Goal: Task Accomplishment & Management: Manage account settings

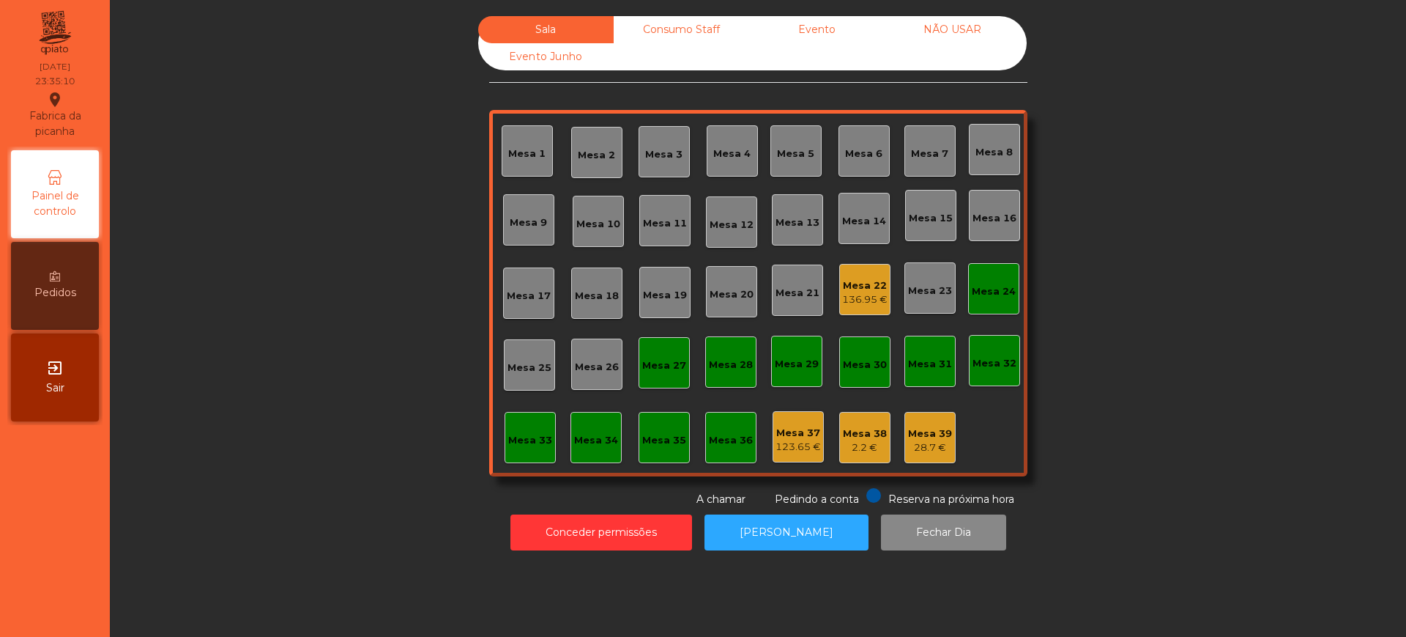
click at [337, 185] on div "Sala Consumo Staff Evento NÃO USAR Evento Junho Mesa 1 Mesa 2 Mesa 3 [GEOGRAPHI…" at bounding box center [758, 261] width 1257 height 491
click at [300, 234] on div "Sala Consumo Staff Evento NÃO USAR Evento Junho Mesa 1 Mesa 2 Mesa 3 [GEOGRAPHI…" at bounding box center [758, 261] width 1257 height 491
click at [535, 527] on button "Conceder permissões" at bounding box center [602, 532] width 182 height 36
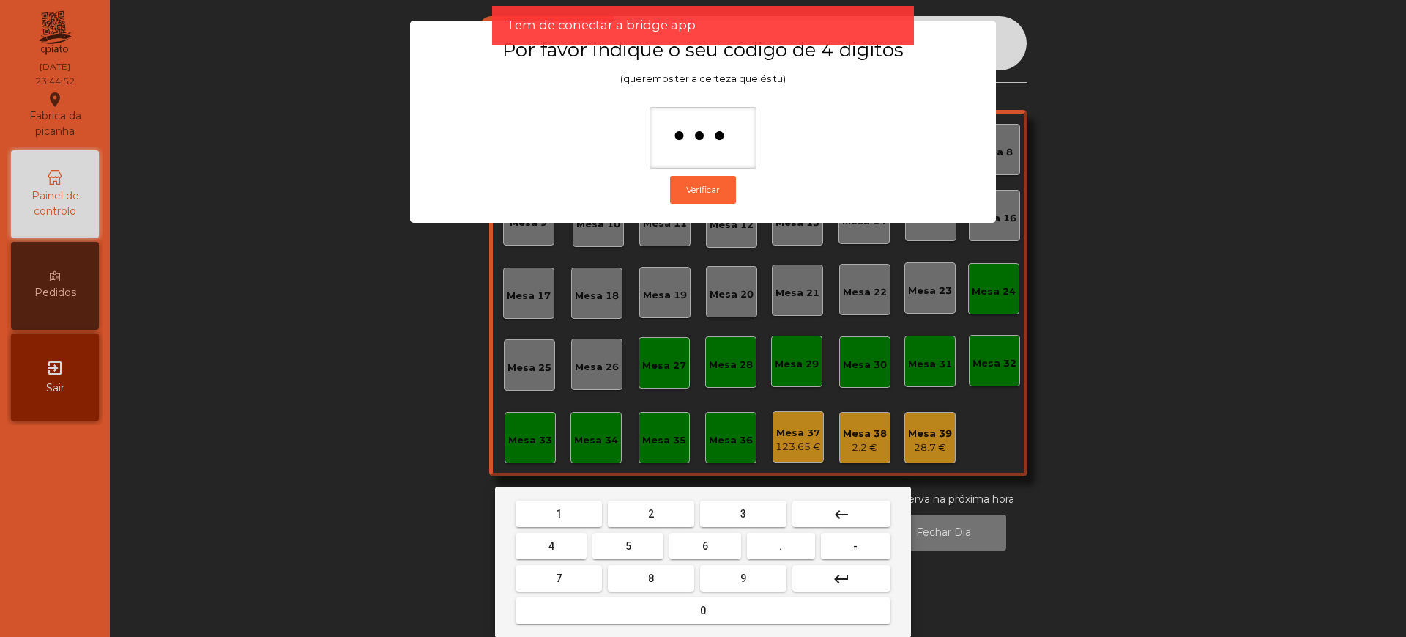
type input "****"
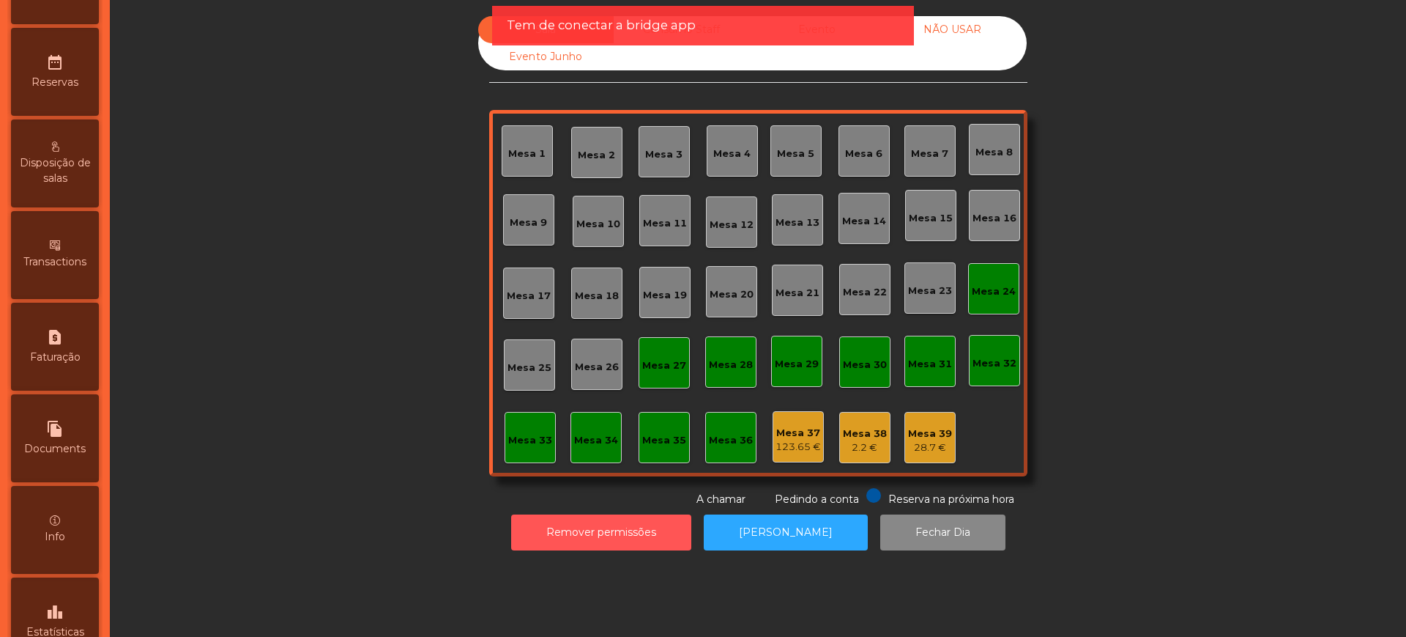
scroll to position [620, 0]
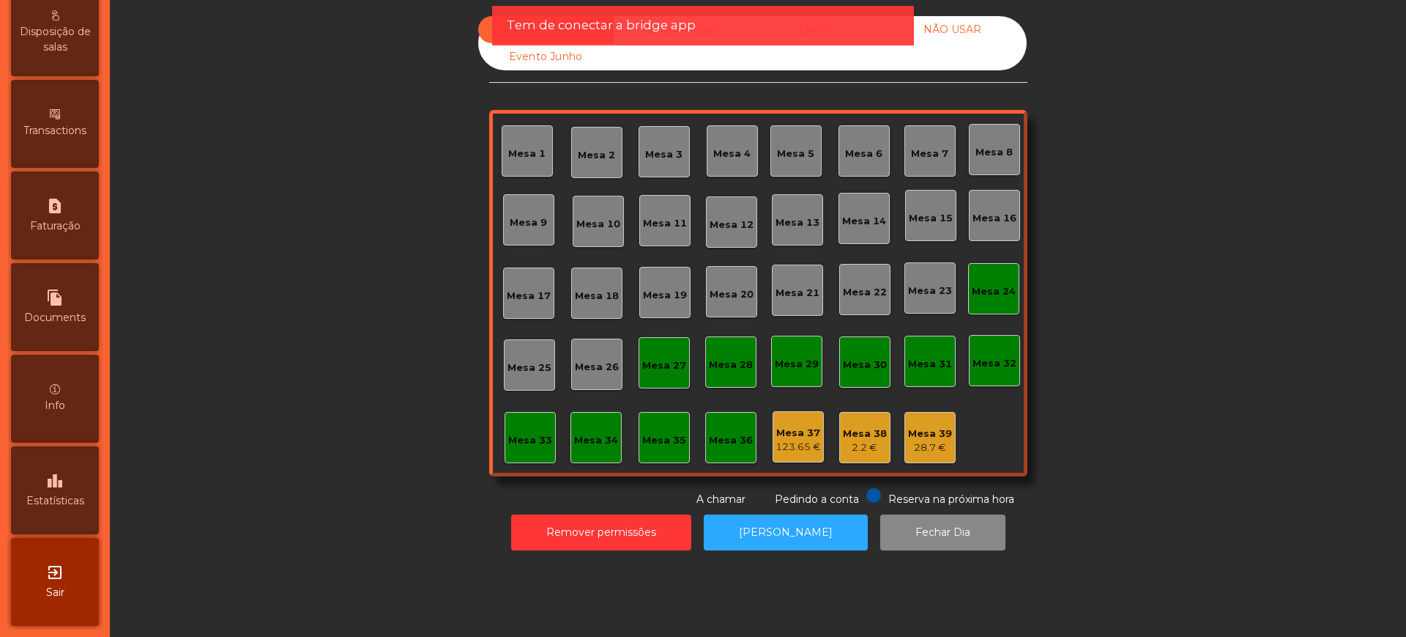
click at [80, 483] on div "leaderboard Estatísticas" at bounding box center [55, 490] width 88 height 88
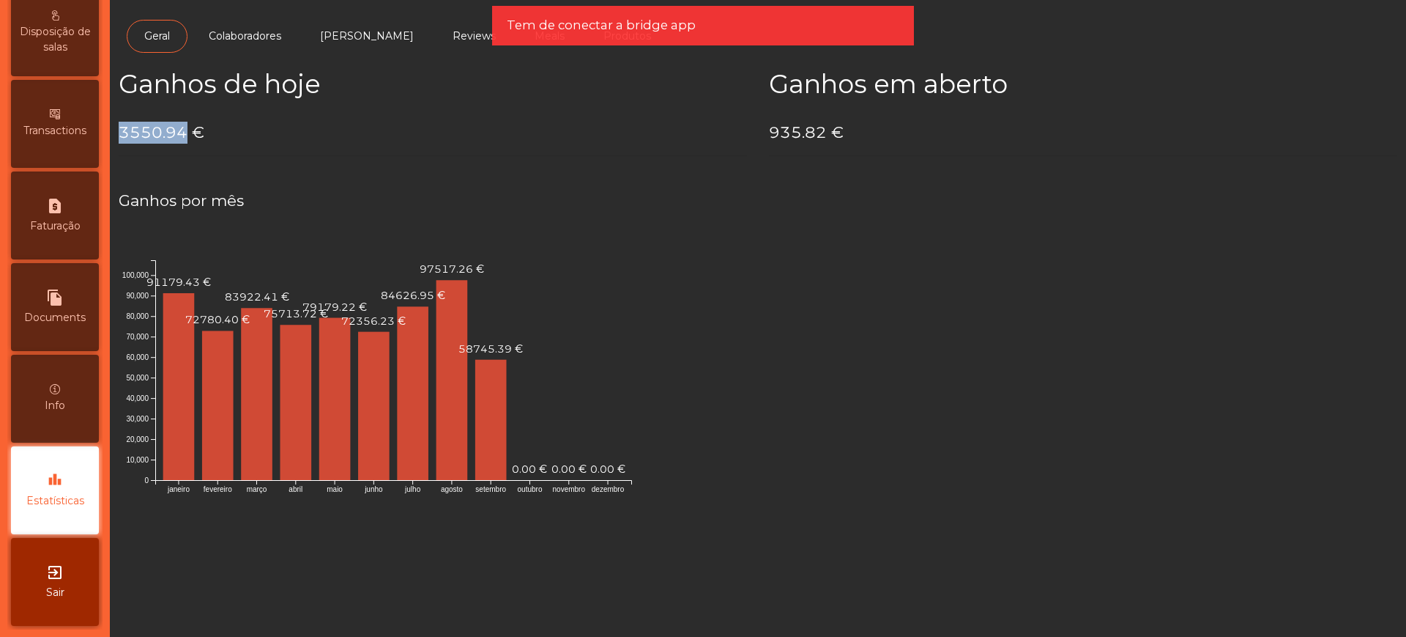
drag, startPoint x: 119, startPoint y: 134, endPoint x: 182, endPoint y: 134, distance: 63.0
click at [182, 134] on h4 "3550.94 €" at bounding box center [433, 133] width 629 height 22
copy h4 "3550.94"
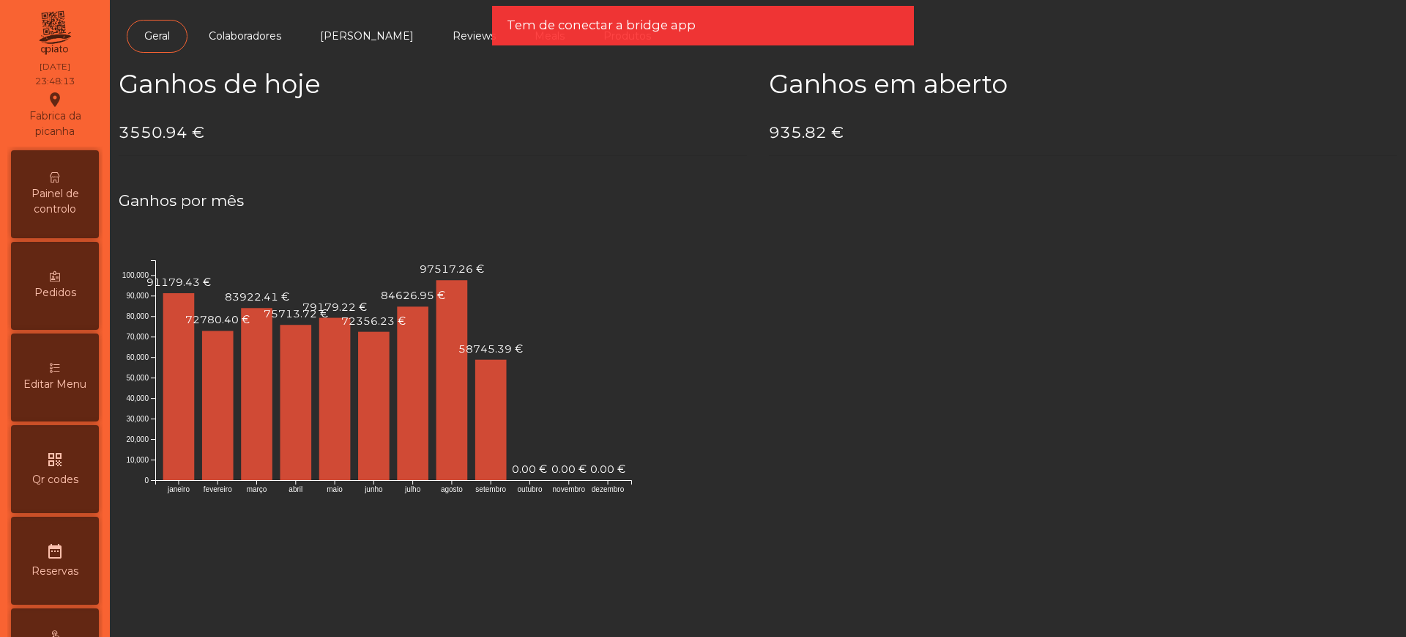
click at [52, 186] on span "Painel de controlo" at bounding box center [55, 201] width 81 height 31
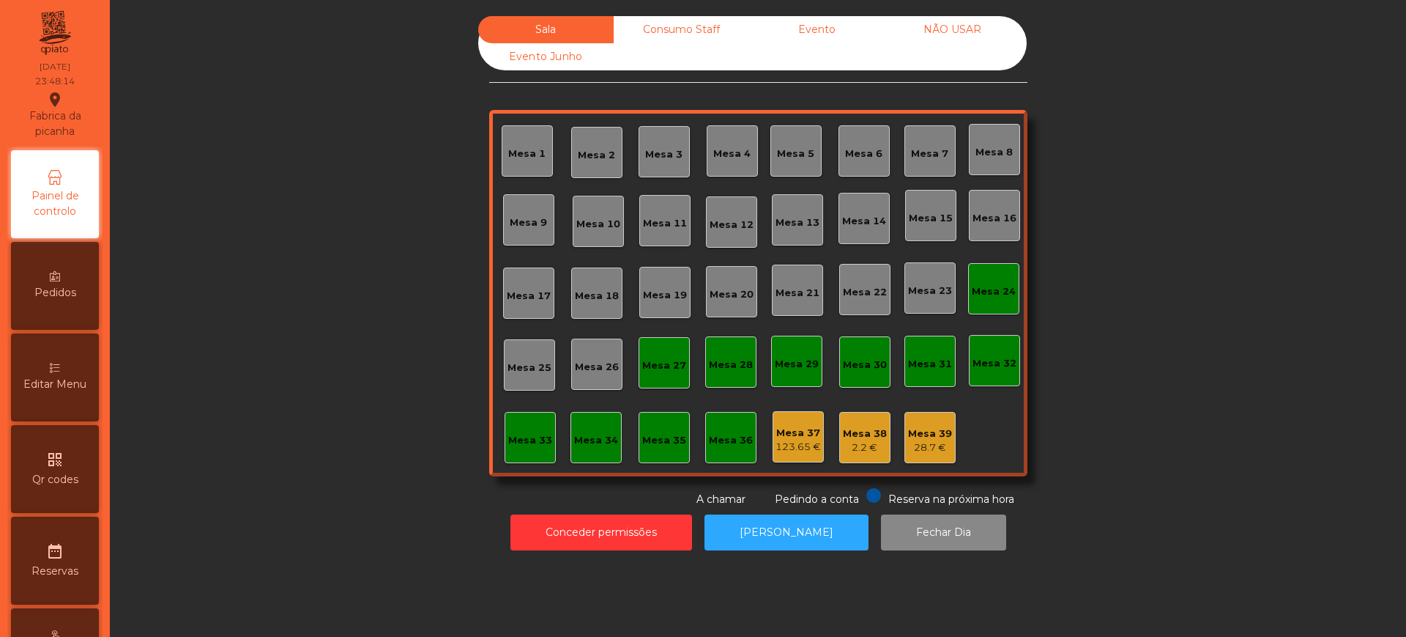
click at [808, 40] on div "Evento" at bounding box center [817, 29] width 136 height 27
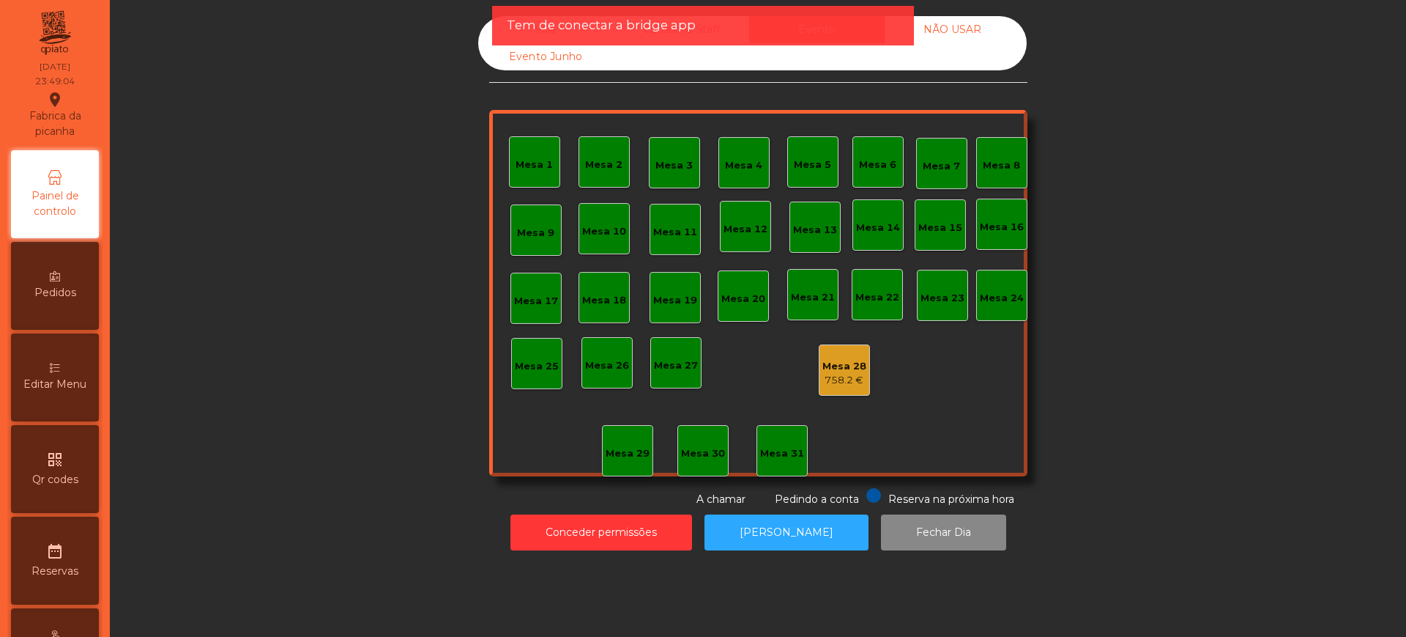
click at [826, 377] on div "758.2 €" at bounding box center [845, 380] width 44 height 15
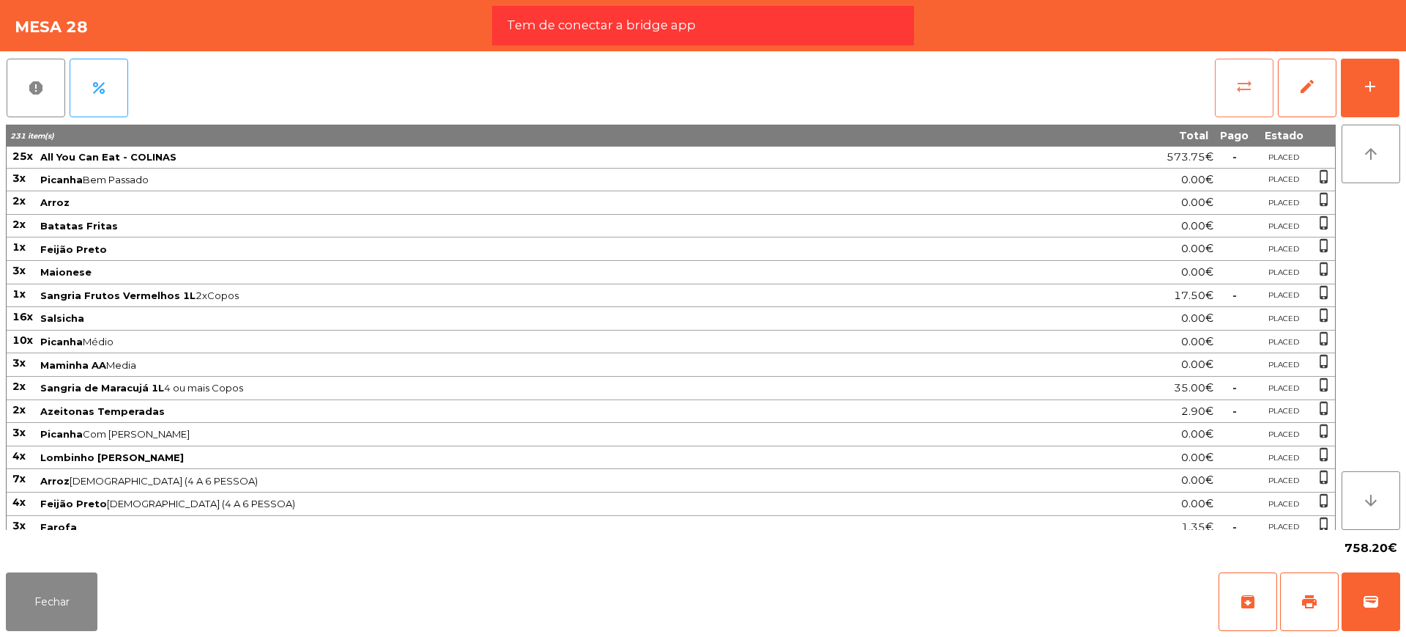
click at [1255, 91] on button "sync_alt" at bounding box center [1244, 88] width 59 height 59
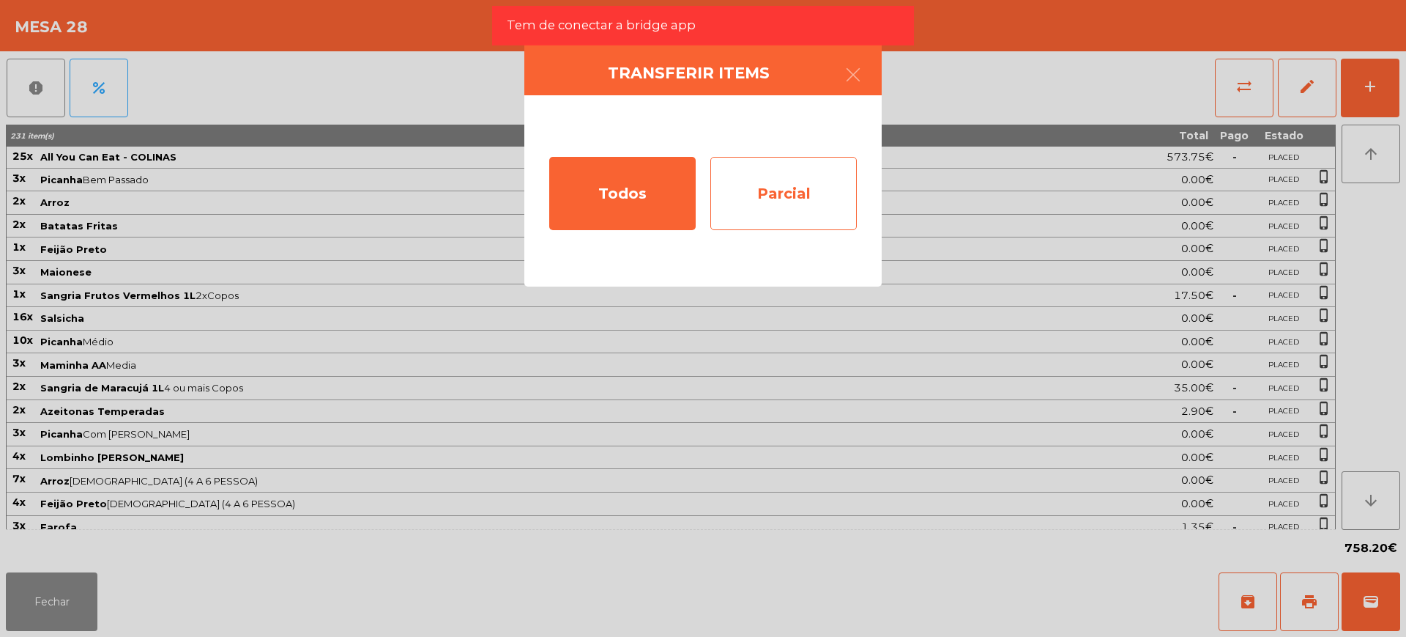
click at [798, 197] on div "Parcial" at bounding box center [784, 193] width 147 height 73
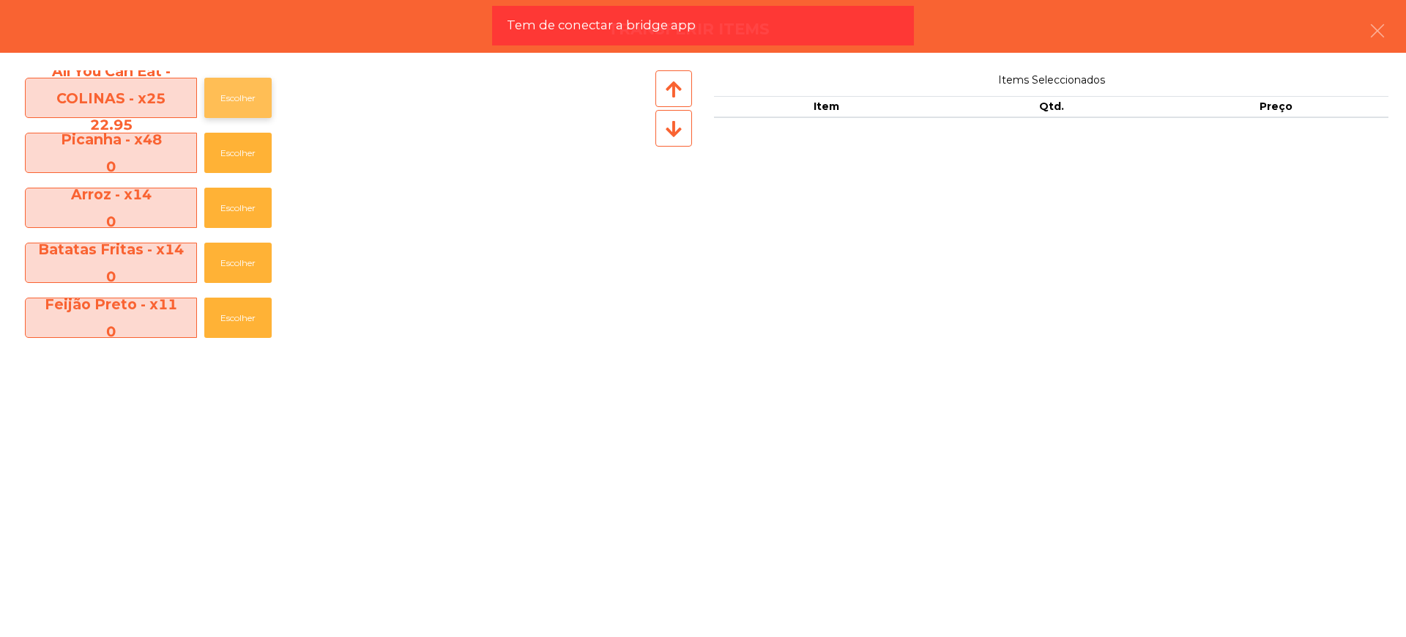
click at [218, 90] on button "Escolher" at bounding box center [237, 98] width 67 height 40
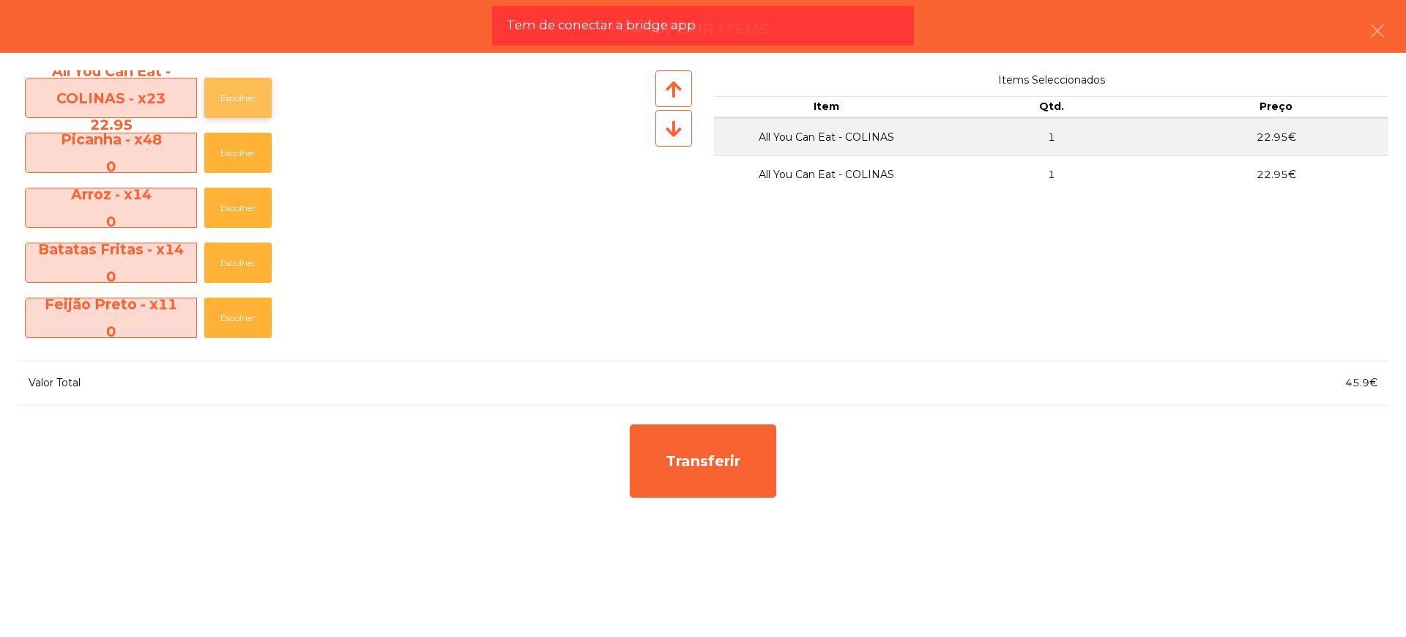
click at [220, 90] on button "Escolher" at bounding box center [237, 98] width 67 height 40
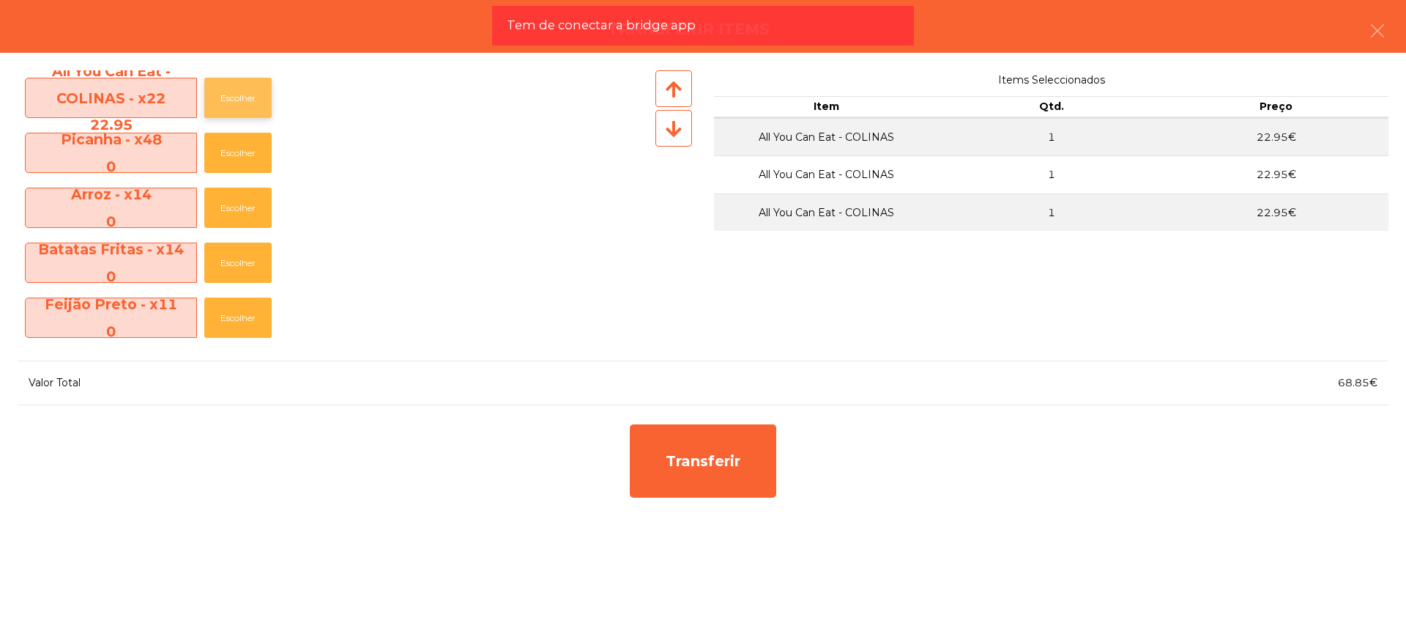
click at [220, 90] on button "Escolher" at bounding box center [237, 98] width 67 height 40
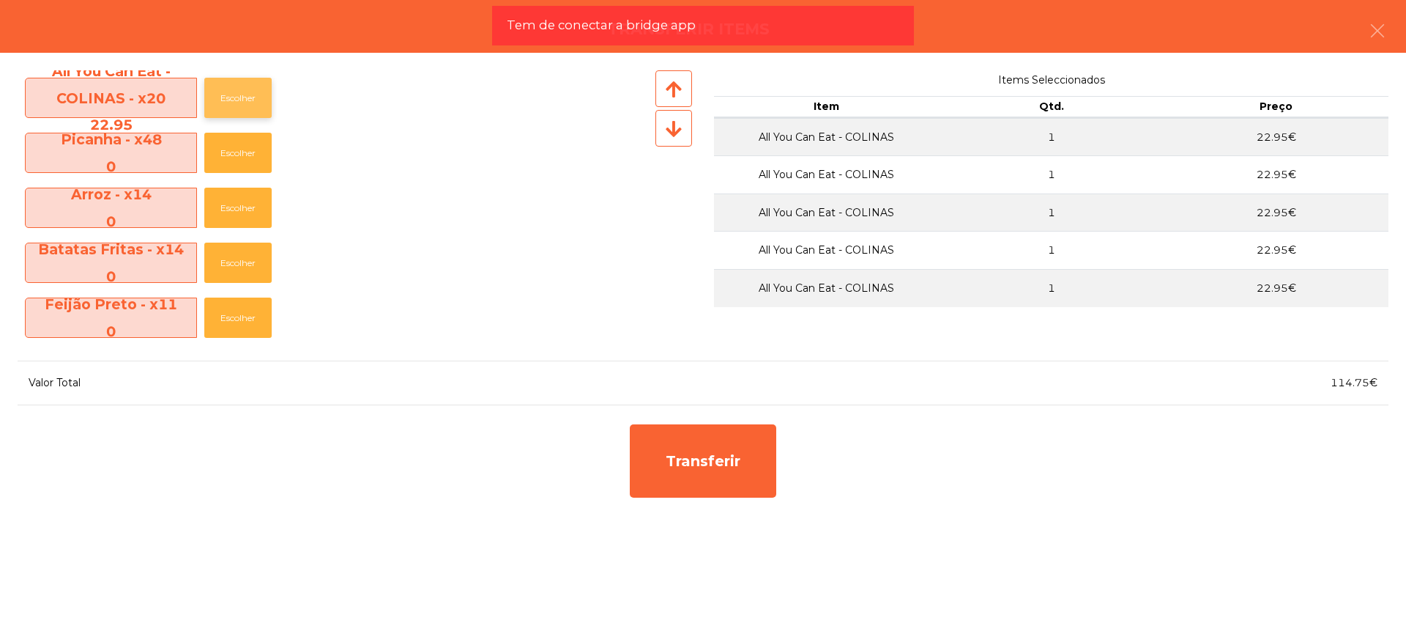
click at [220, 90] on button "Escolher" at bounding box center [237, 98] width 67 height 40
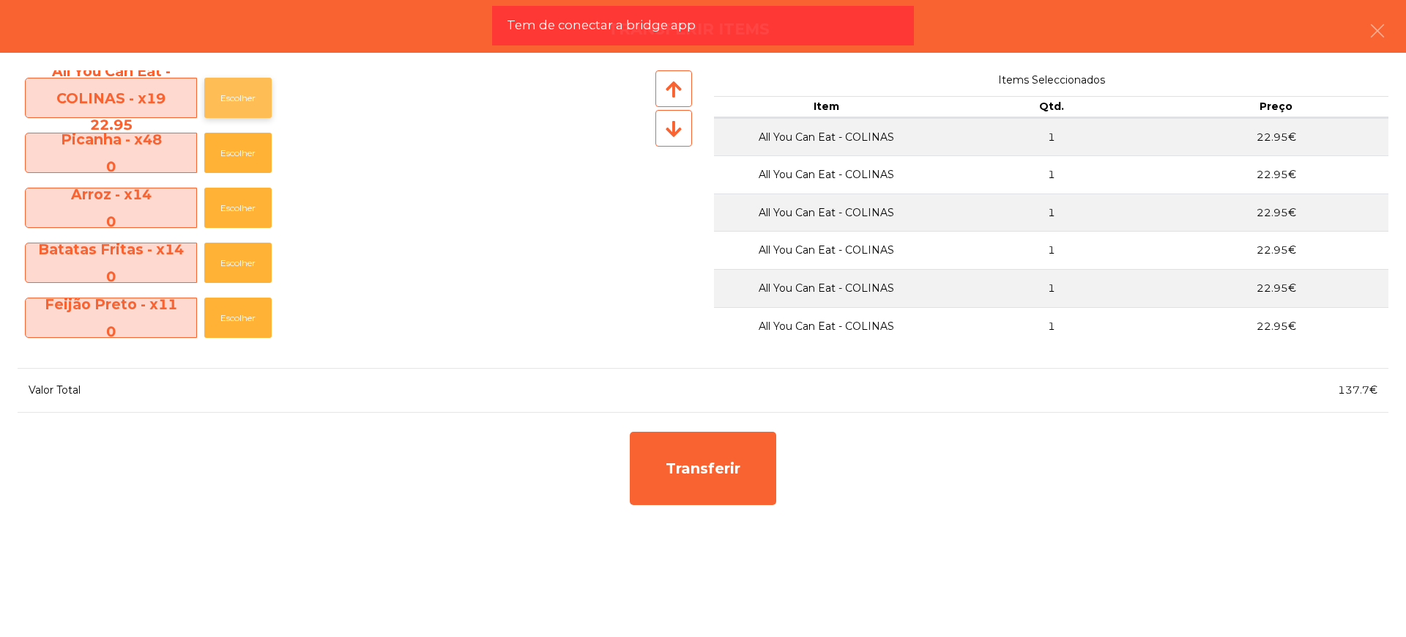
click at [220, 90] on button "Escolher" at bounding box center [237, 98] width 67 height 40
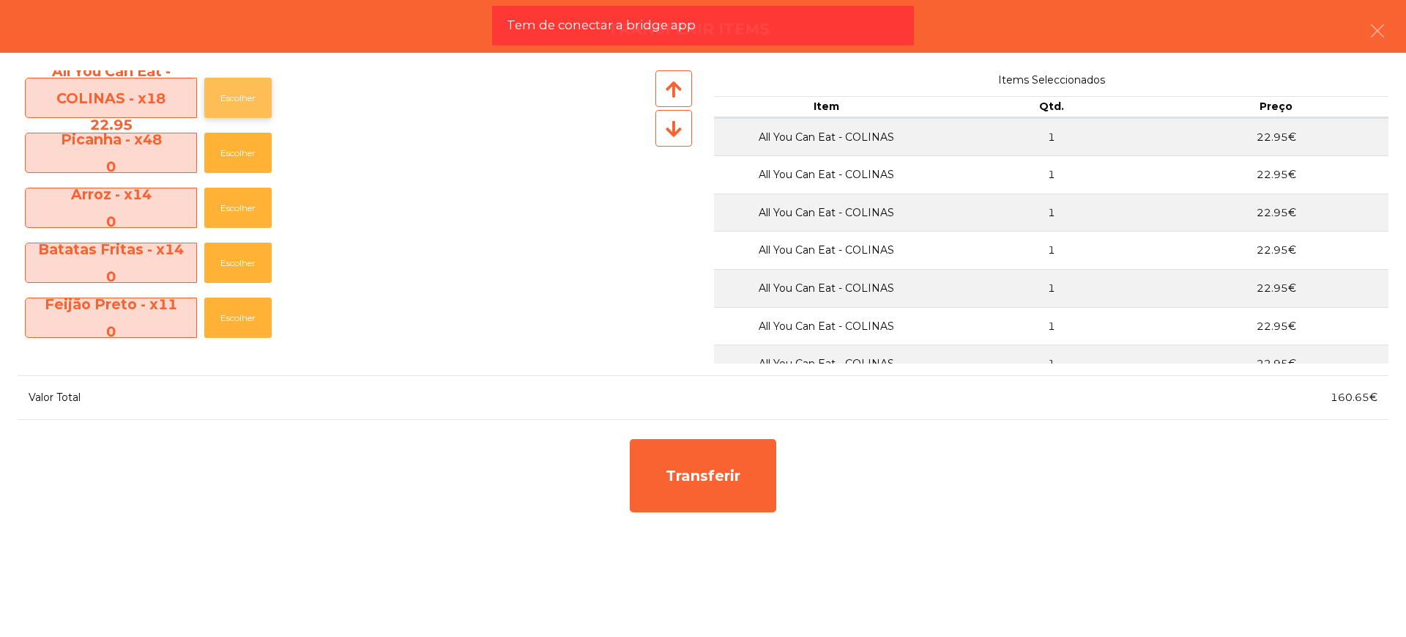
click at [220, 90] on button "Escolher" at bounding box center [237, 98] width 67 height 40
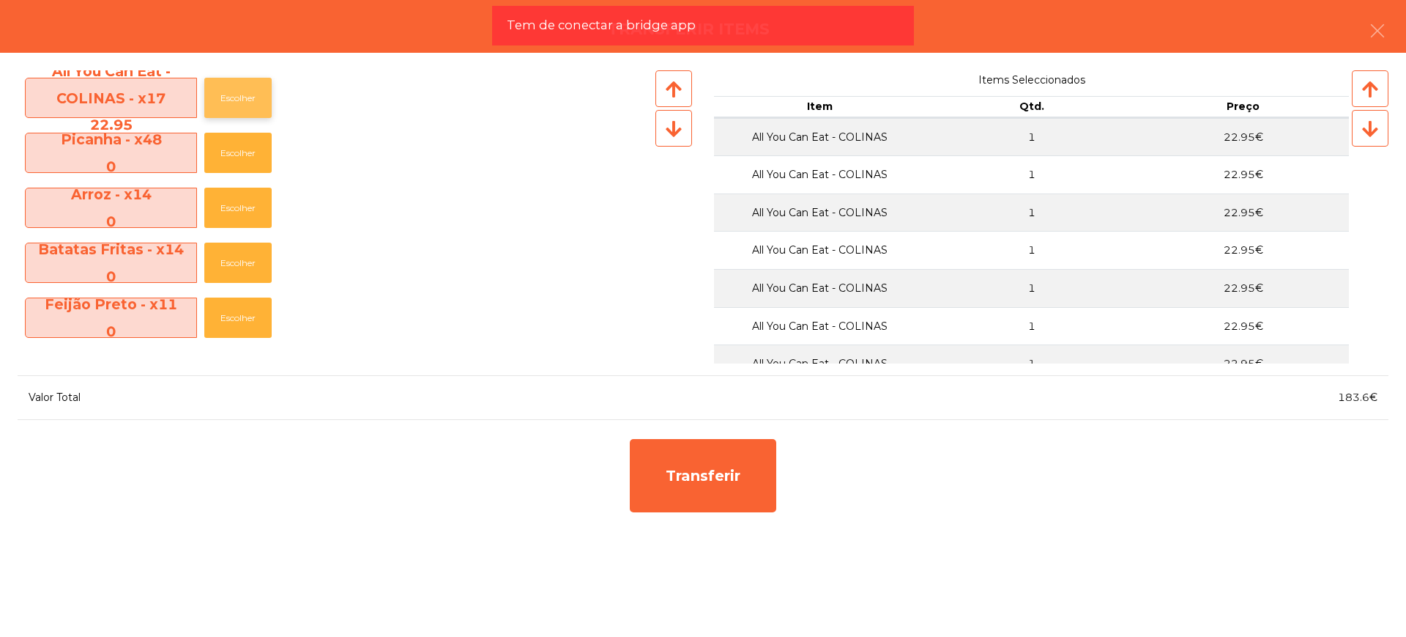
click at [233, 101] on button "Escolher" at bounding box center [237, 98] width 67 height 40
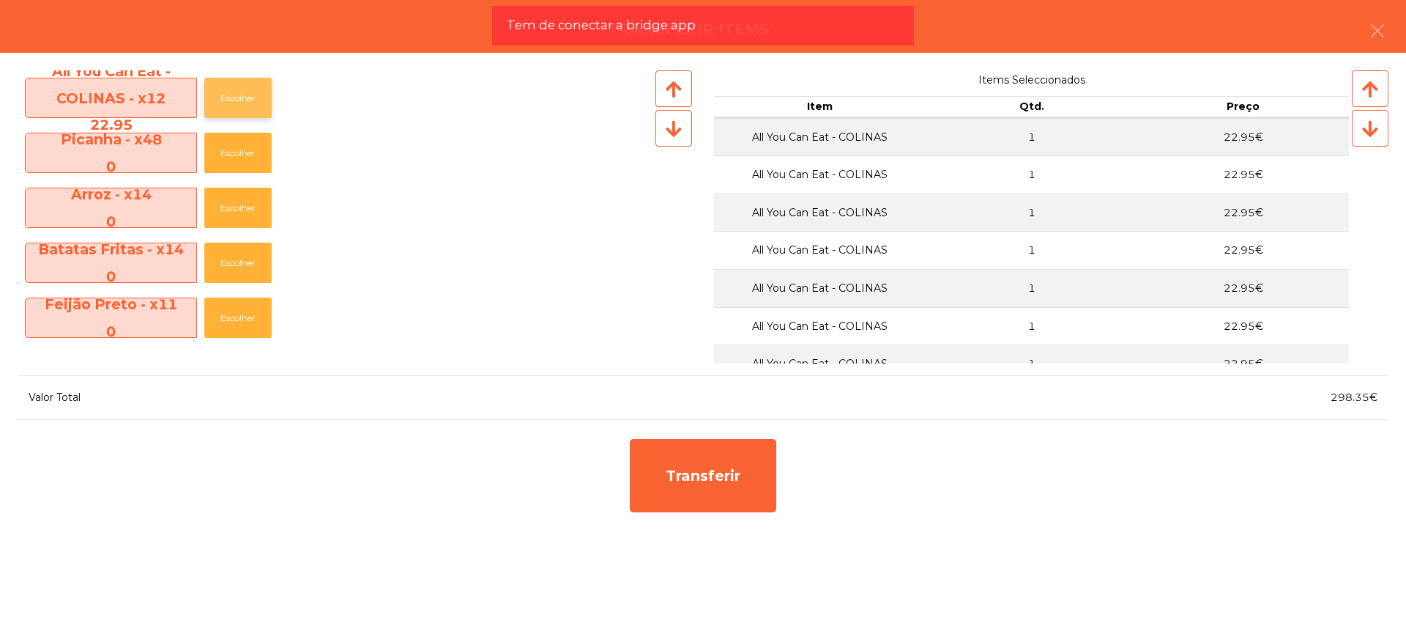
click at [233, 101] on button "Escolher" at bounding box center [237, 98] width 67 height 40
drag, startPoint x: 1342, startPoint y: 399, endPoint x: 1368, endPoint y: 399, distance: 26.4
click at [1368, 399] on span "321.3€" at bounding box center [1358, 396] width 40 height 13
copy span "321.3"
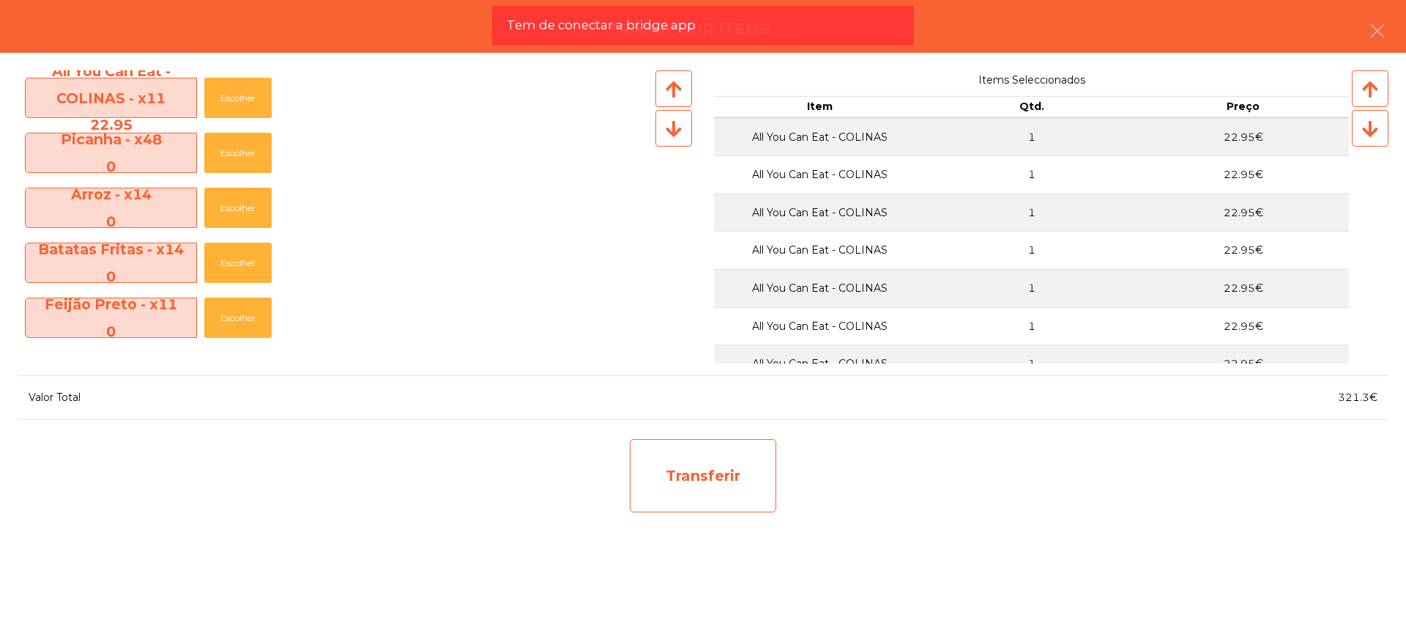
click at [746, 494] on div "Transferir" at bounding box center [703, 475] width 147 height 73
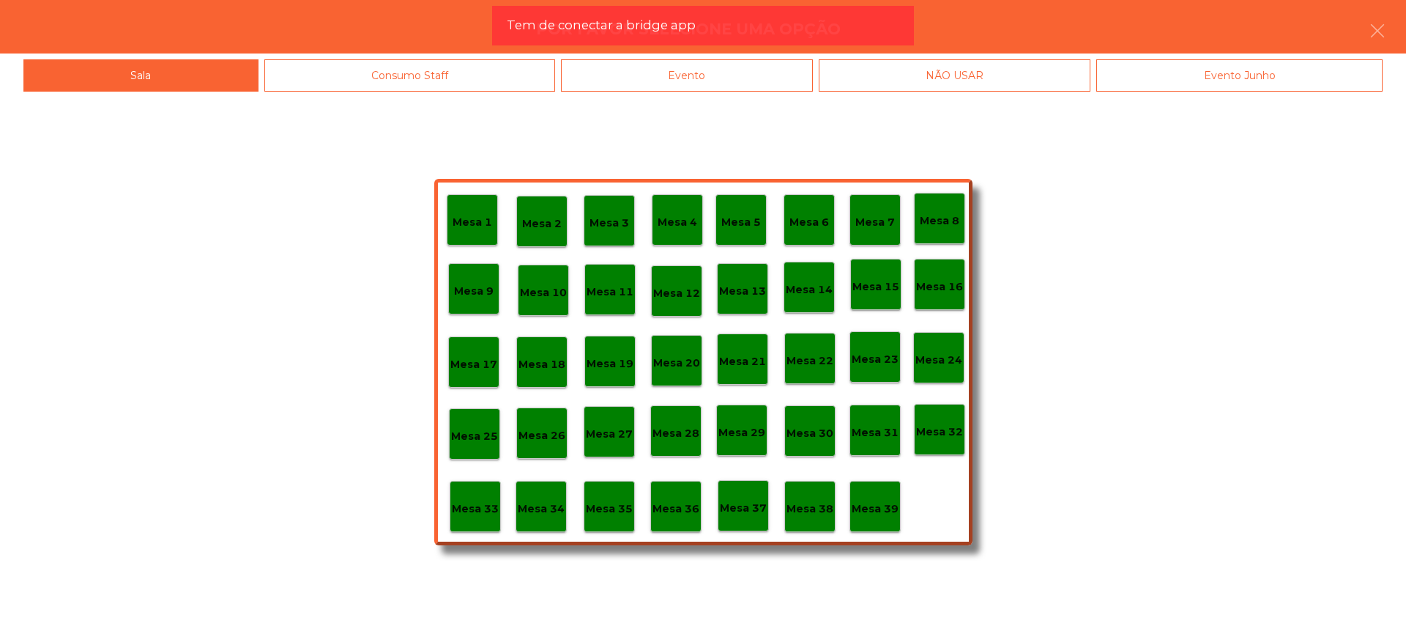
click at [751, 448] on div "Mesa 29" at bounding box center [741, 429] width 51 height 51
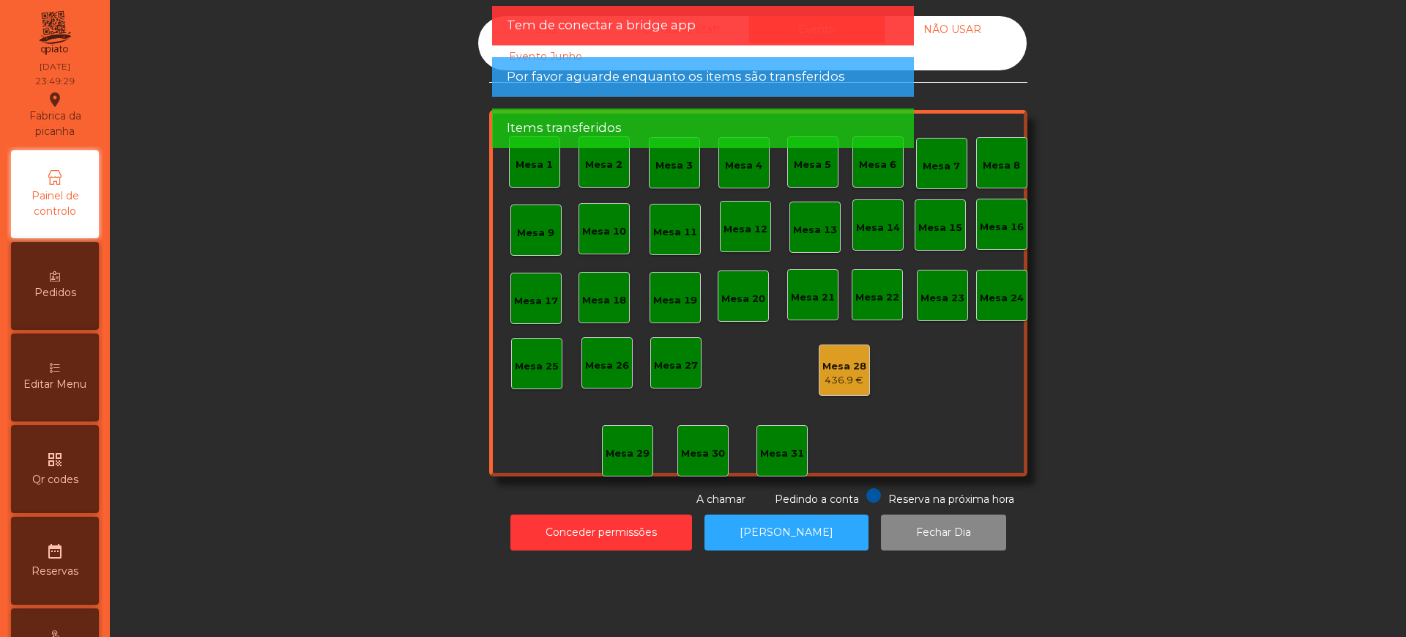
click at [830, 378] on div "436.9 €" at bounding box center [845, 380] width 44 height 15
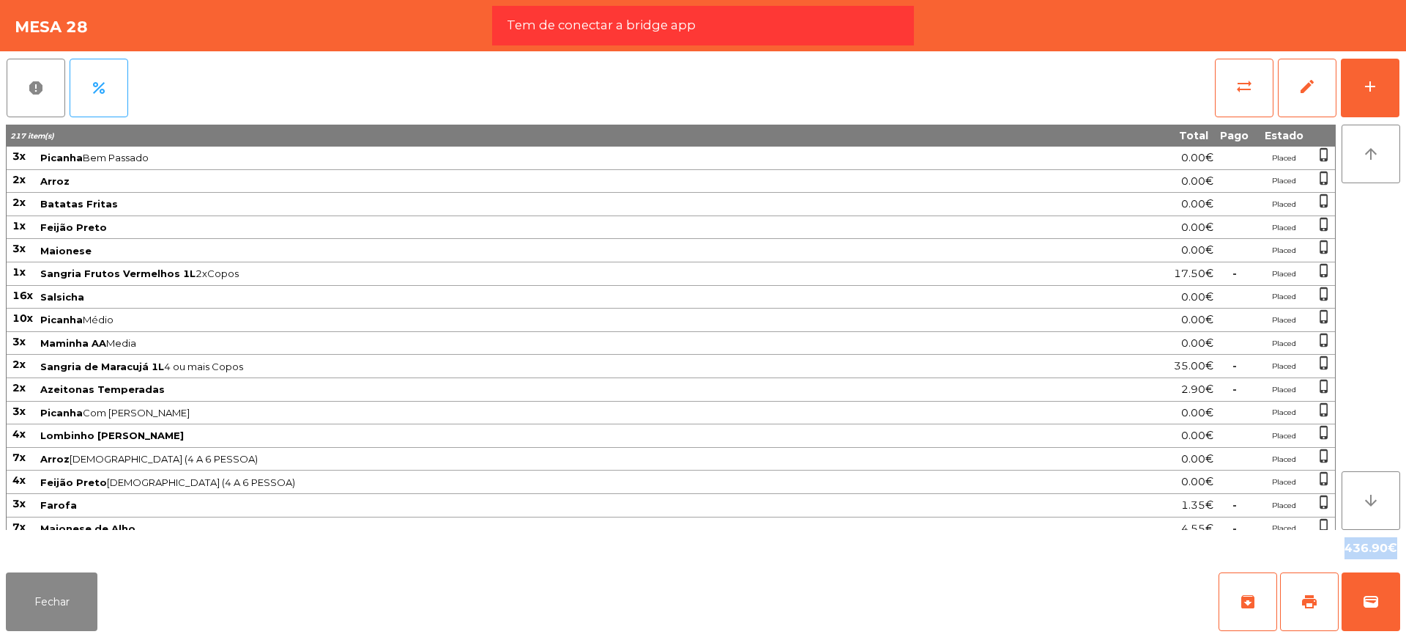
drag, startPoint x: 1330, startPoint y: 545, endPoint x: 1387, endPoint y: 549, distance: 57.3
click at [1388, 550] on div "436.90€" at bounding box center [703, 548] width 1395 height 37
copy div "436.90"
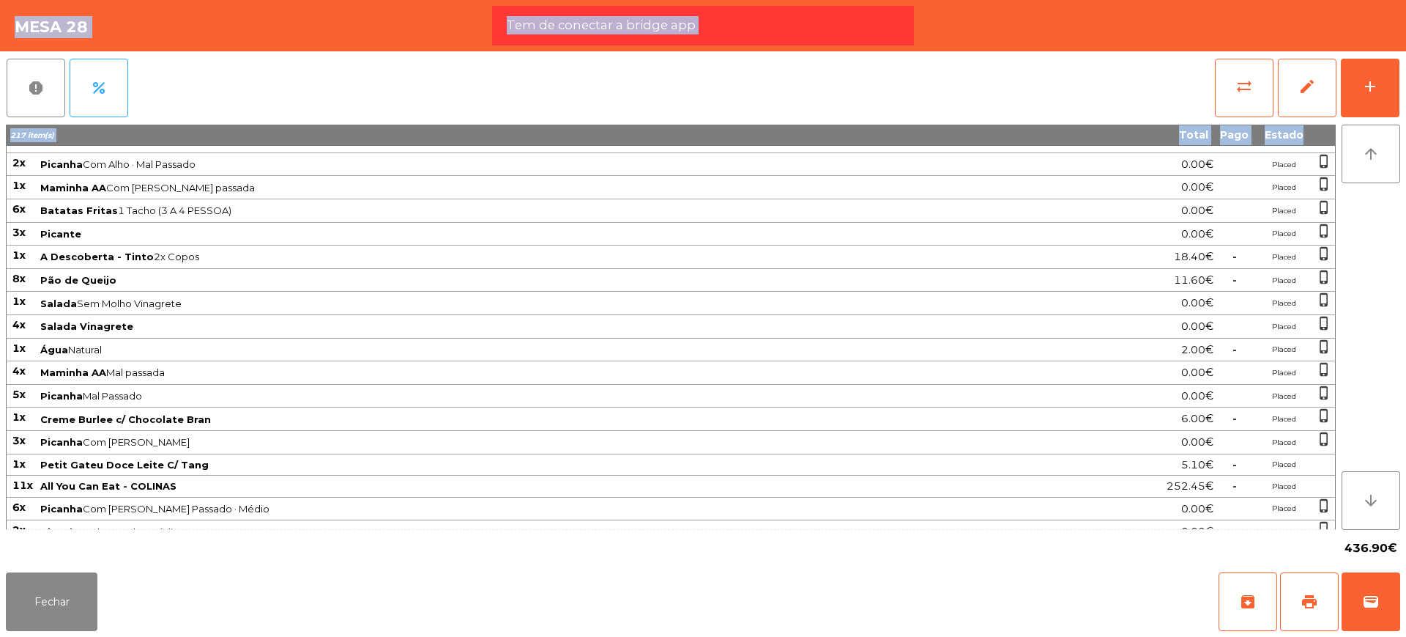
scroll to position [1048, 0]
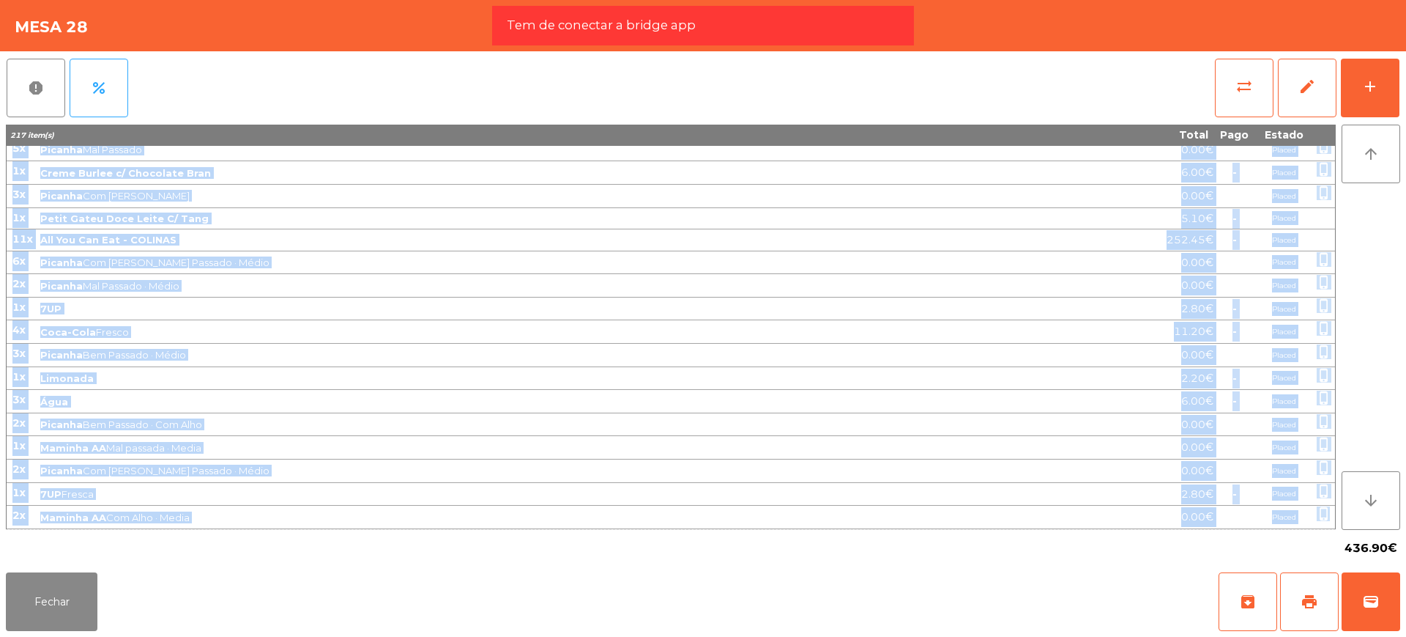
drag, startPoint x: 15, startPoint y: 153, endPoint x: 1329, endPoint y: 516, distance: 1363.5
copy tbody "5l Ipsumdo Sit Ametcon 7.27€ Adipis elits_doeius 4t Incid 9.36€ Utlabo etdol_ma…"
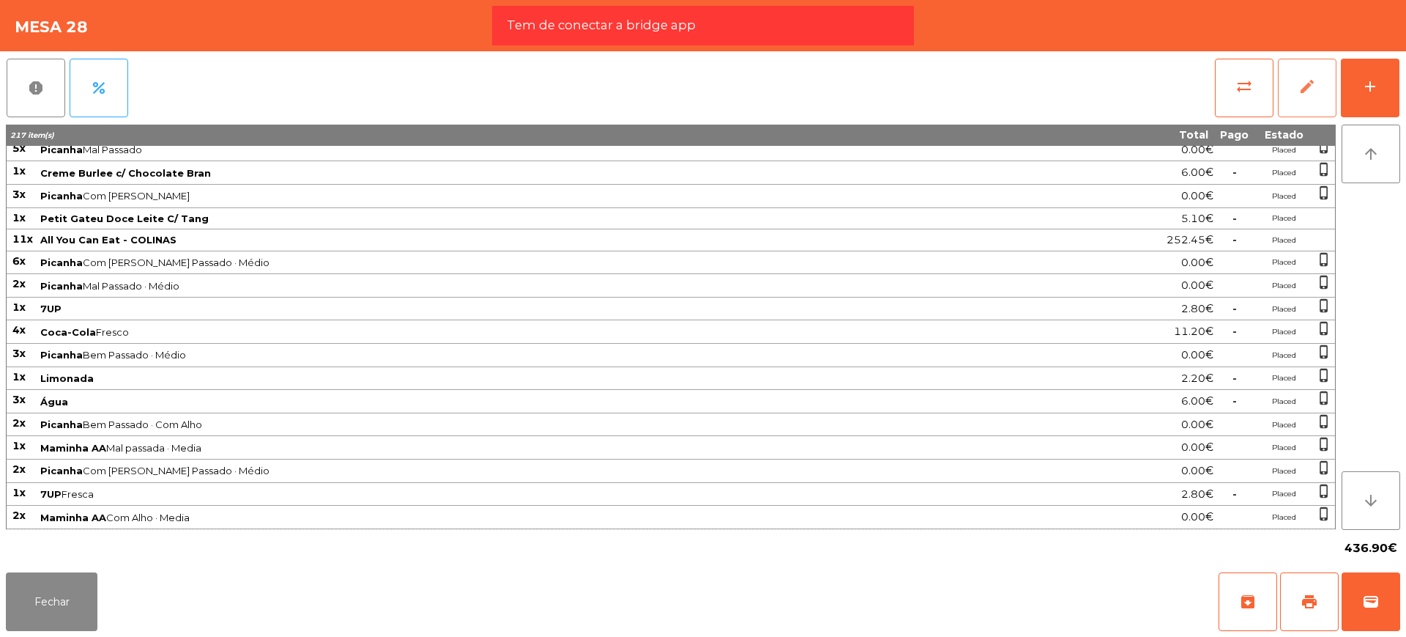
click at [1296, 90] on button "edit" at bounding box center [1307, 88] width 59 height 59
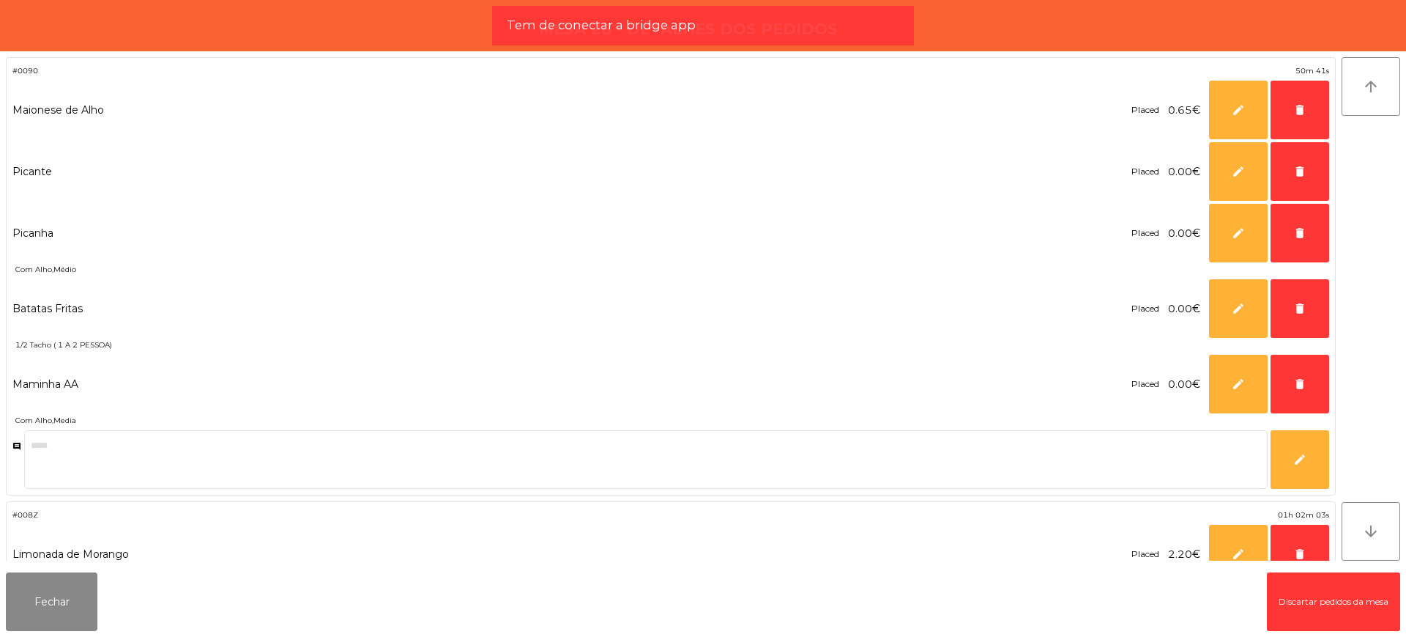
click at [1320, 582] on button "Discartar pedidos da mesa" at bounding box center [1333, 601] width 133 height 59
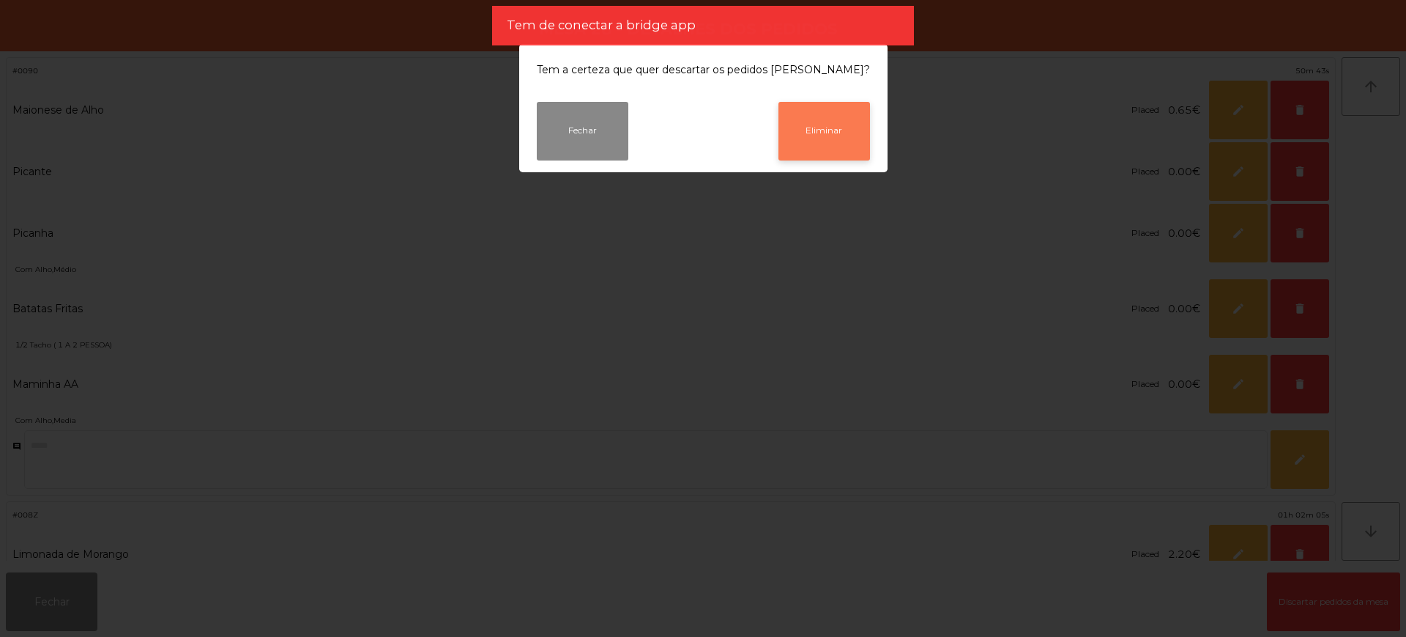
click at [823, 123] on button "Eliminar" at bounding box center [825, 131] width 92 height 59
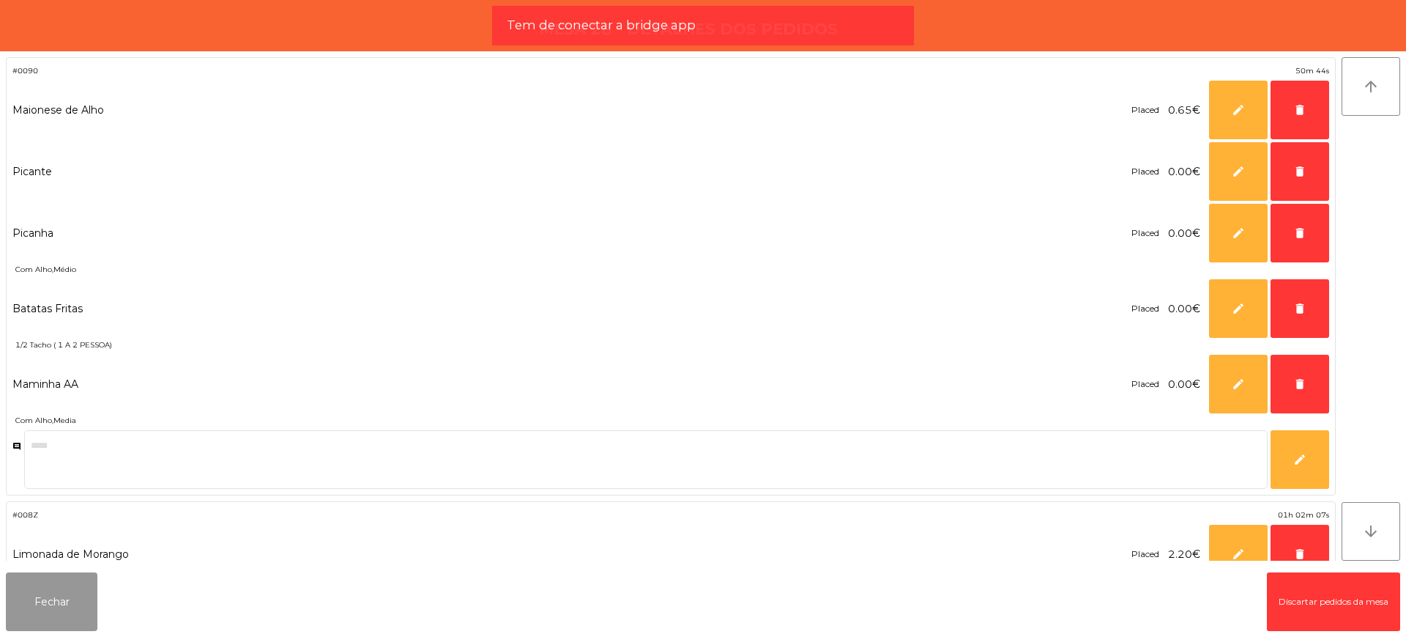
click at [70, 579] on button "Fechar" at bounding box center [52, 601] width 92 height 59
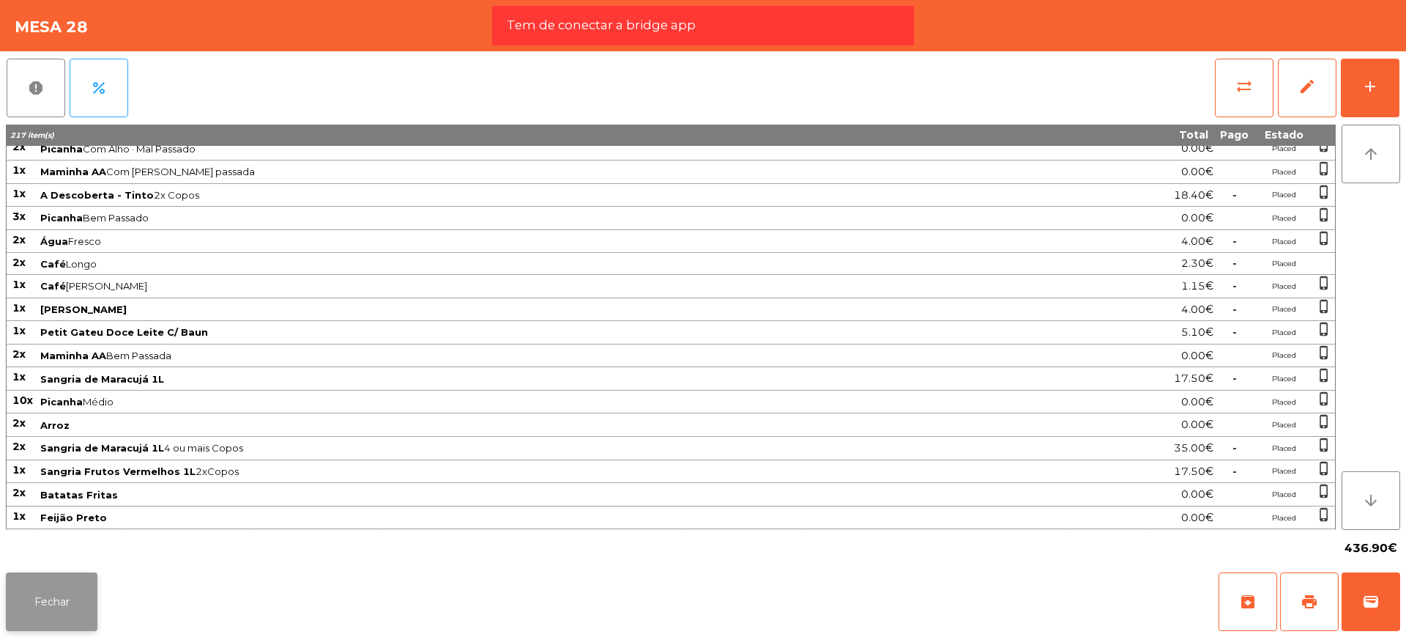
click at [68, 593] on button "Fechar" at bounding box center [52, 601] width 92 height 59
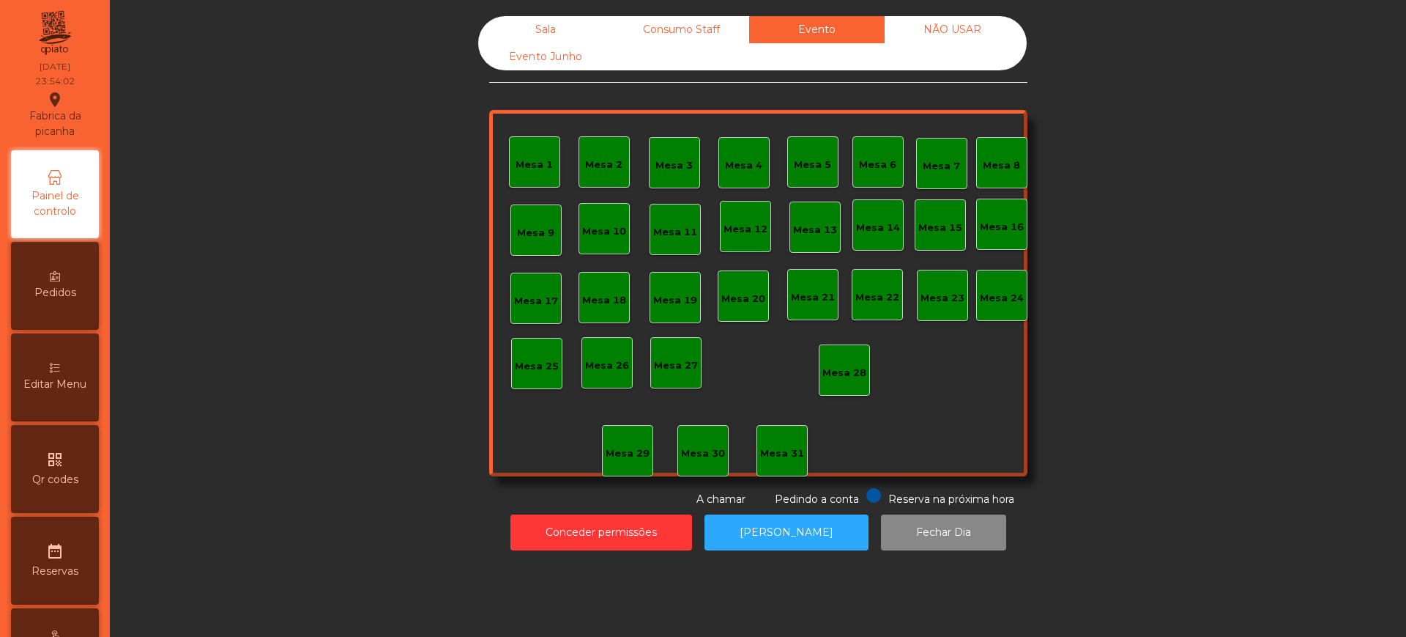
click at [528, 28] on div "Sala" at bounding box center [546, 29] width 136 height 27
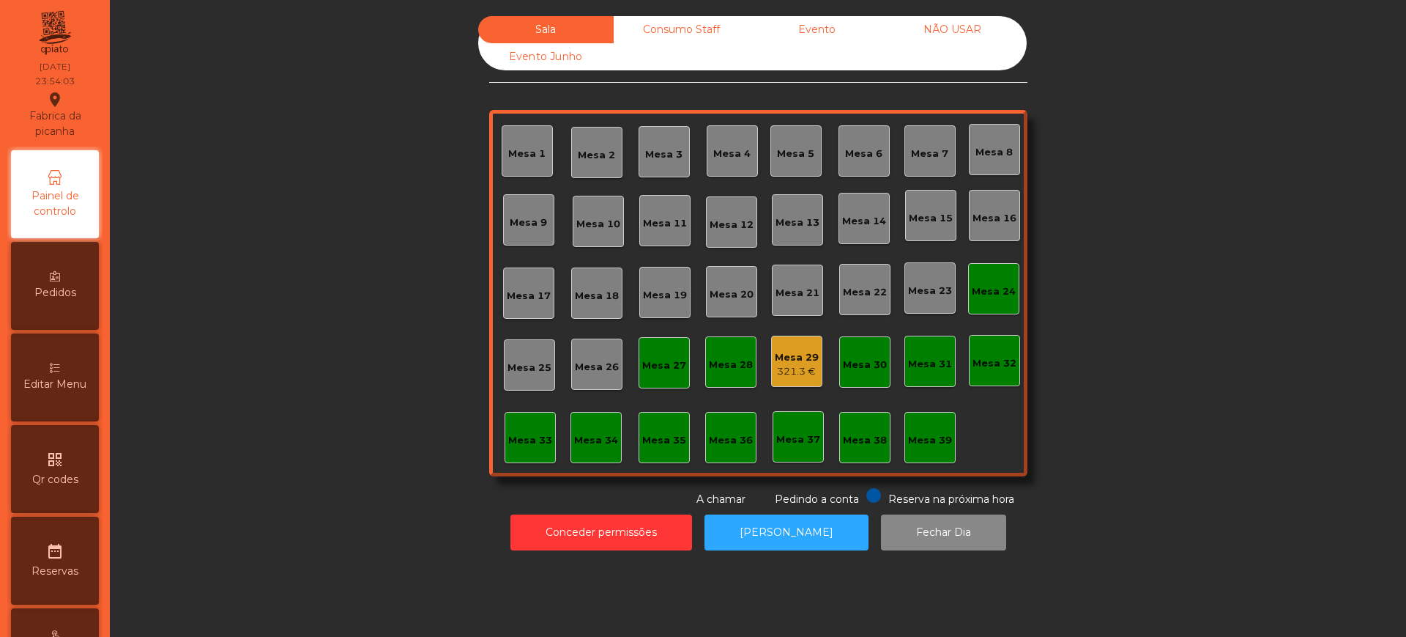
click at [796, 371] on div "321.3 €" at bounding box center [797, 371] width 44 height 15
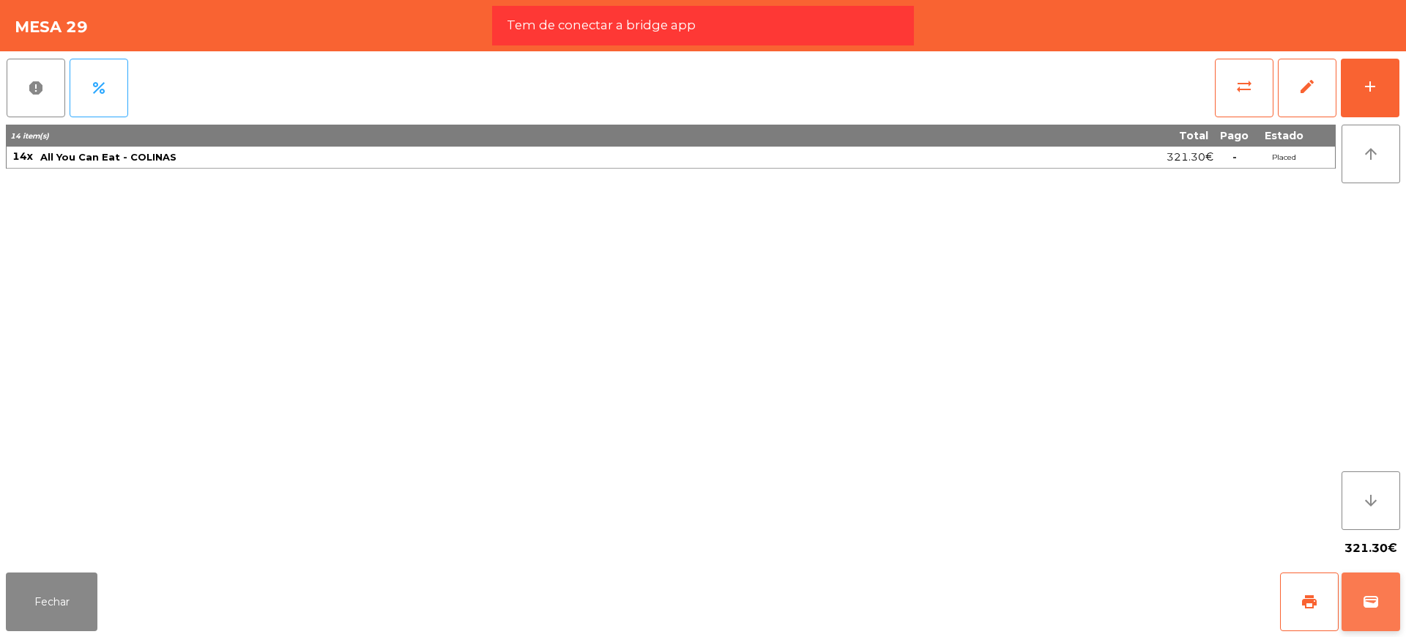
click at [1357, 605] on button "wallet" at bounding box center [1371, 601] width 59 height 59
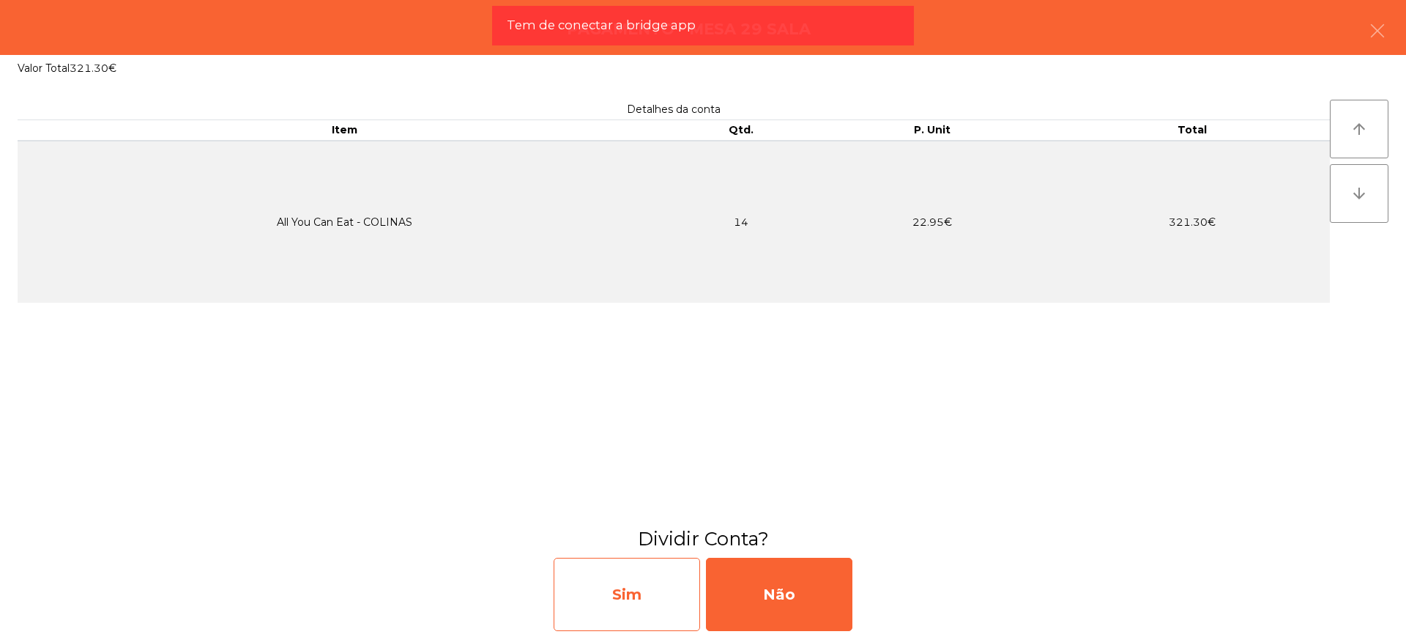
click at [654, 607] on div "Sim" at bounding box center [627, 593] width 147 height 73
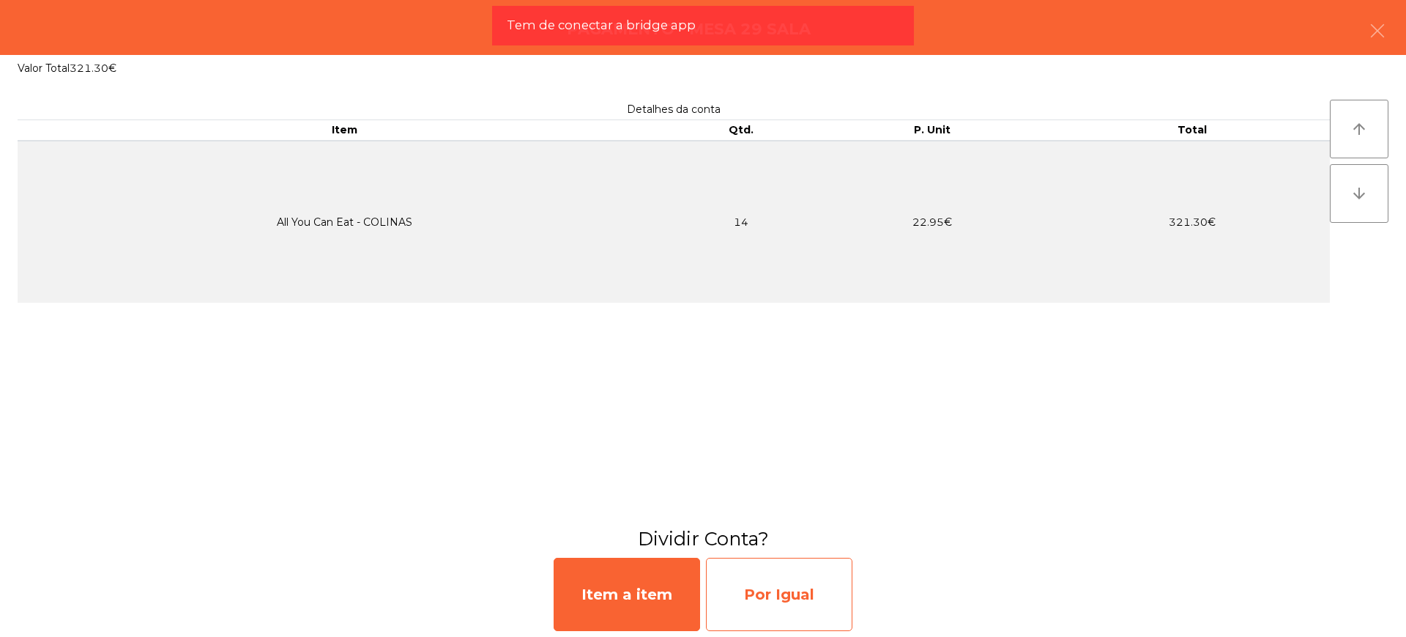
click at [719, 596] on div "Por Igual" at bounding box center [779, 593] width 147 height 73
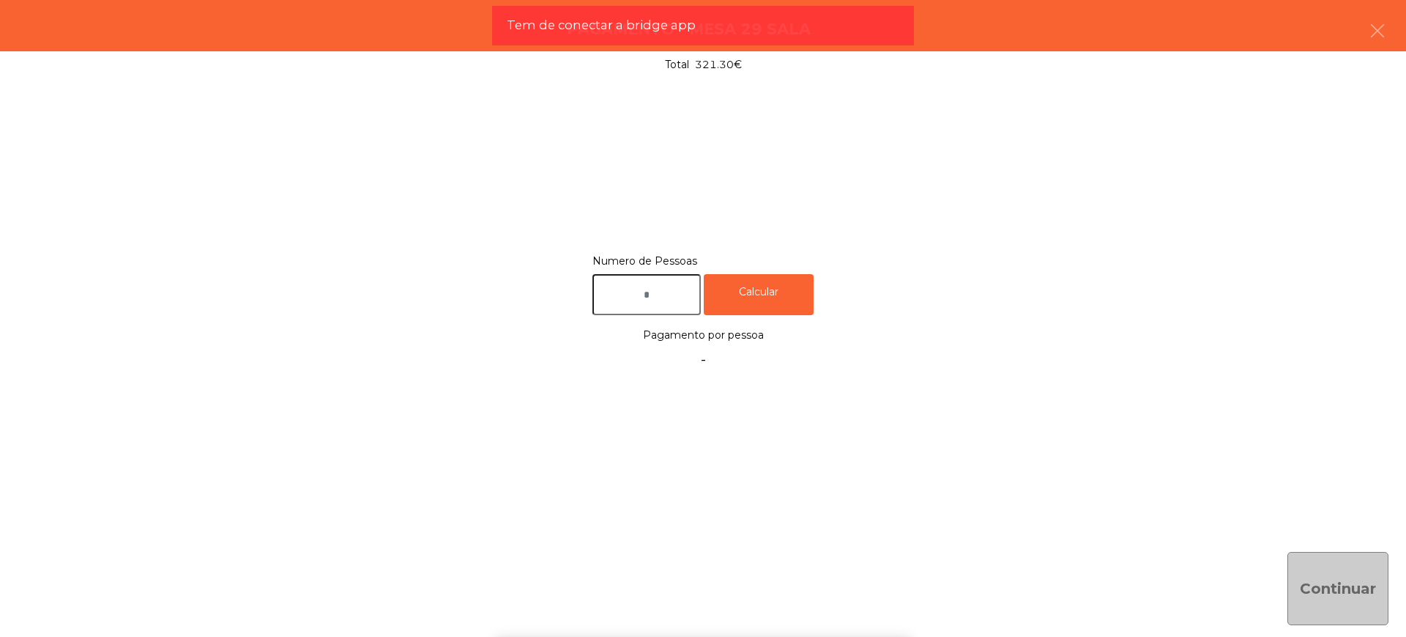
click at [642, 289] on input "text" at bounding box center [647, 295] width 108 height 42
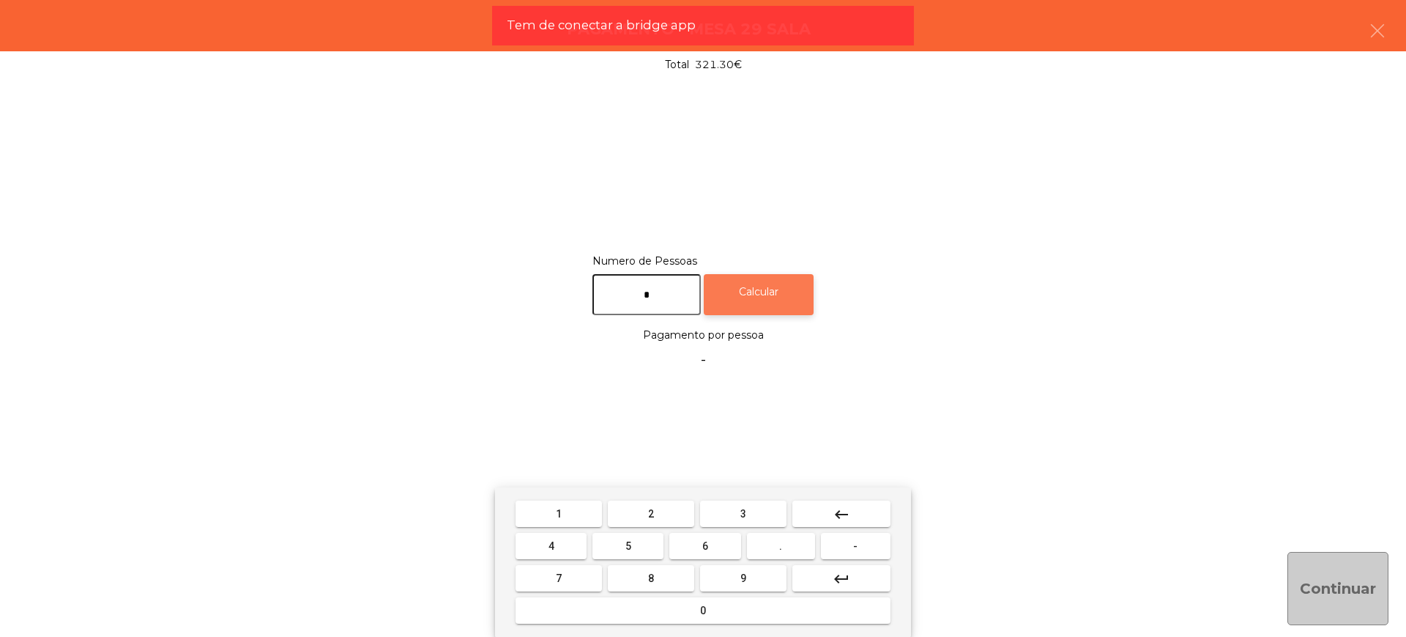
type input "*"
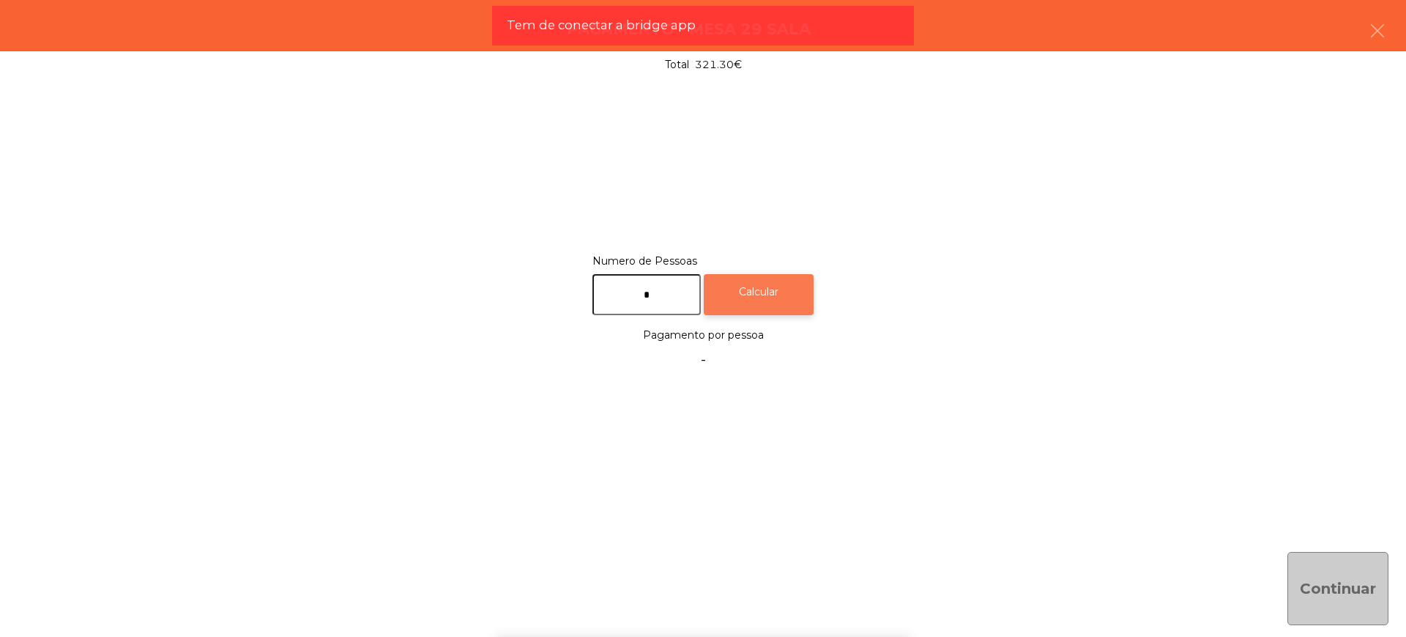
click at [746, 282] on div "Calcular" at bounding box center [759, 295] width 110 height 42
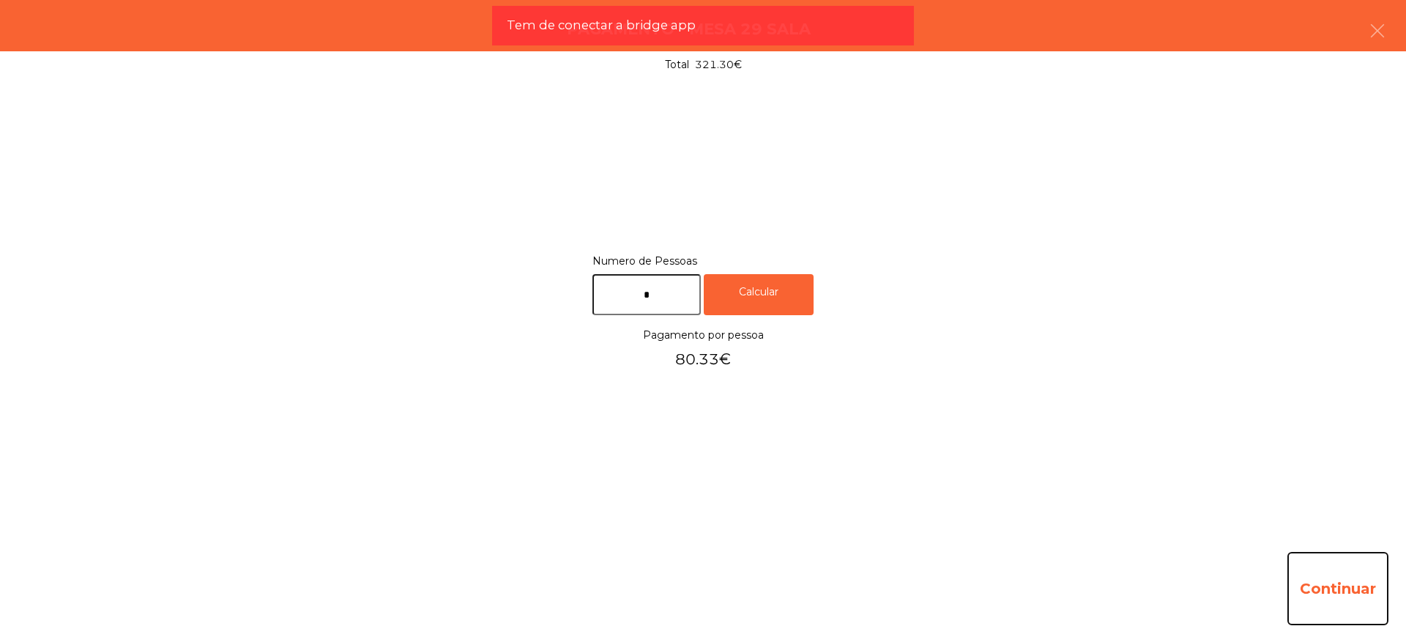
click at [1348, 583] on button "Continuar" at bounding box center [1338, 588] width 101 height 73
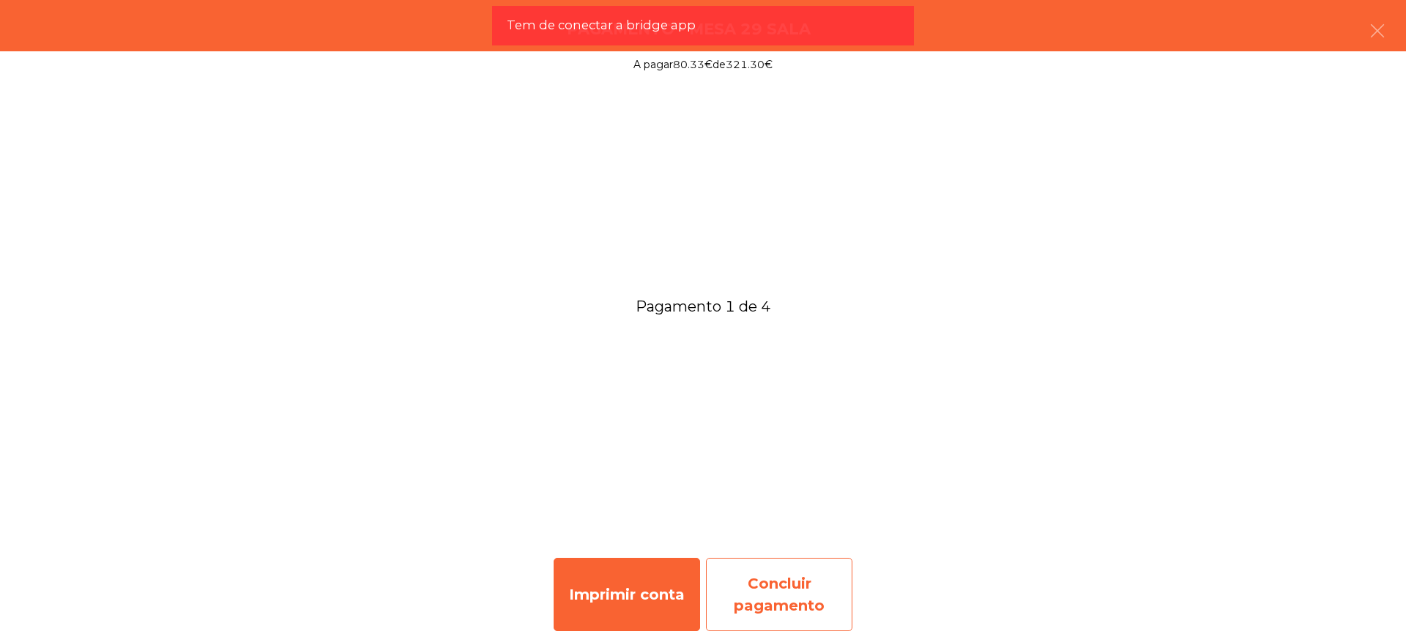
click at [804, 589] on div "Concluir pagamento" at bounding box center [779, 593] width 147 height 73
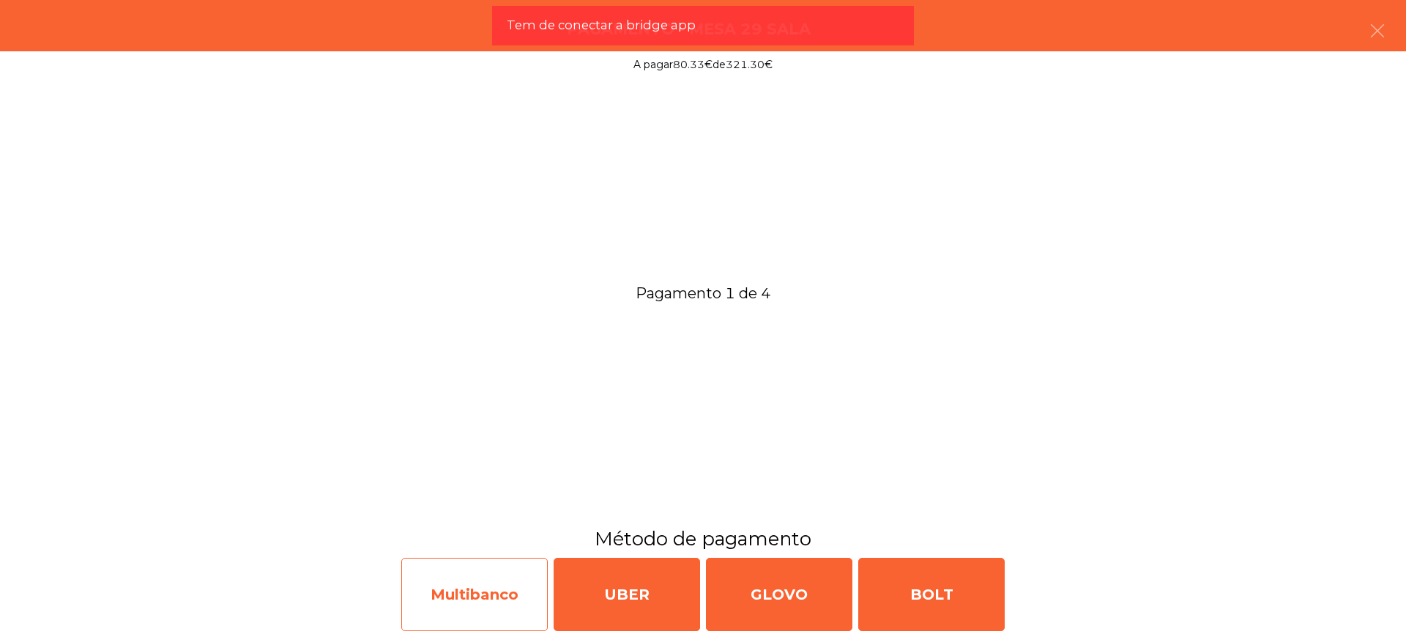
click at [507, 582] on div "Multibanco" at bounding box center [474, 593] width 147 height 73
select select "**"
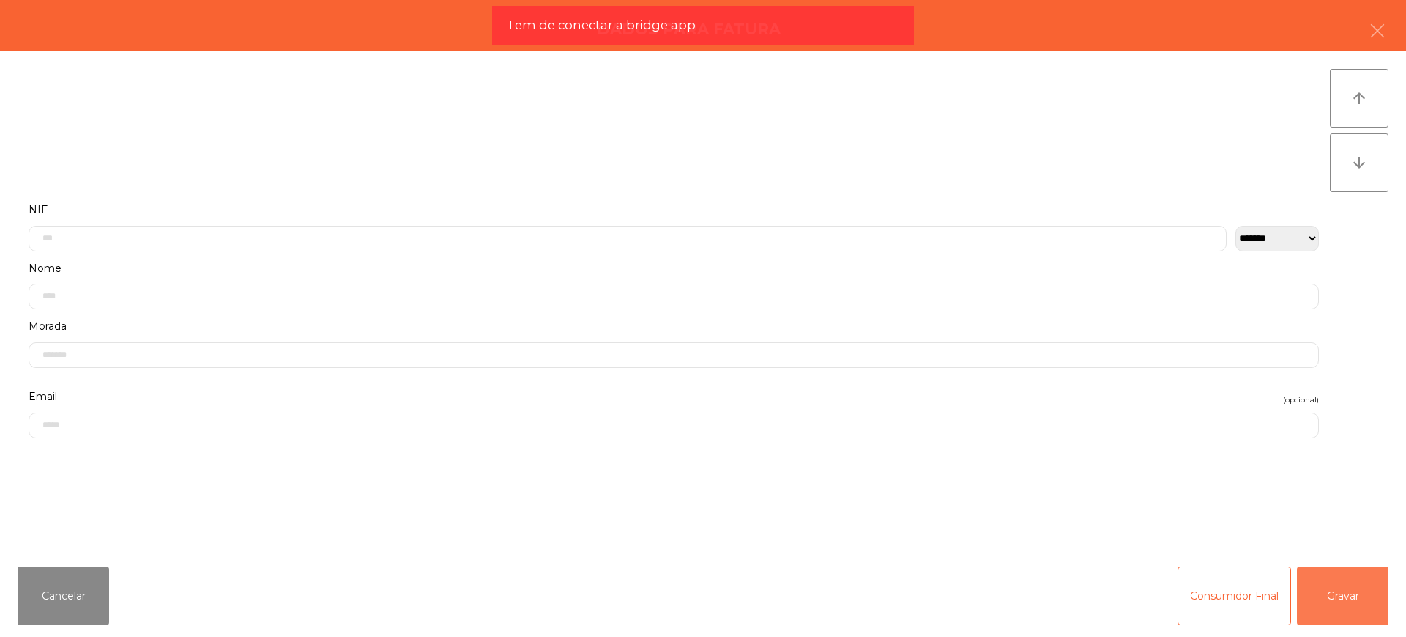
click at [1347, 598] on button "Gravar" at bounding box center [1343, 595] width 92 height 59
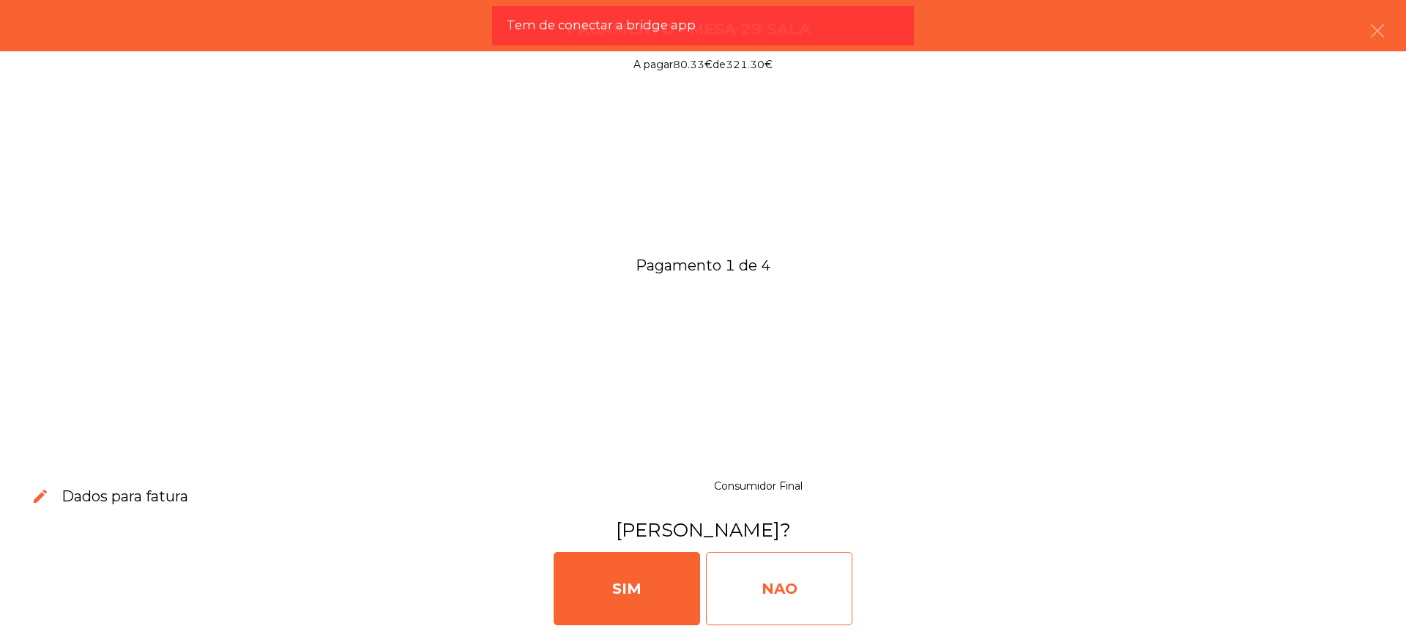
click at [823, 588] on div "NAO" at bounding box center [779, 588] width 147 height 73
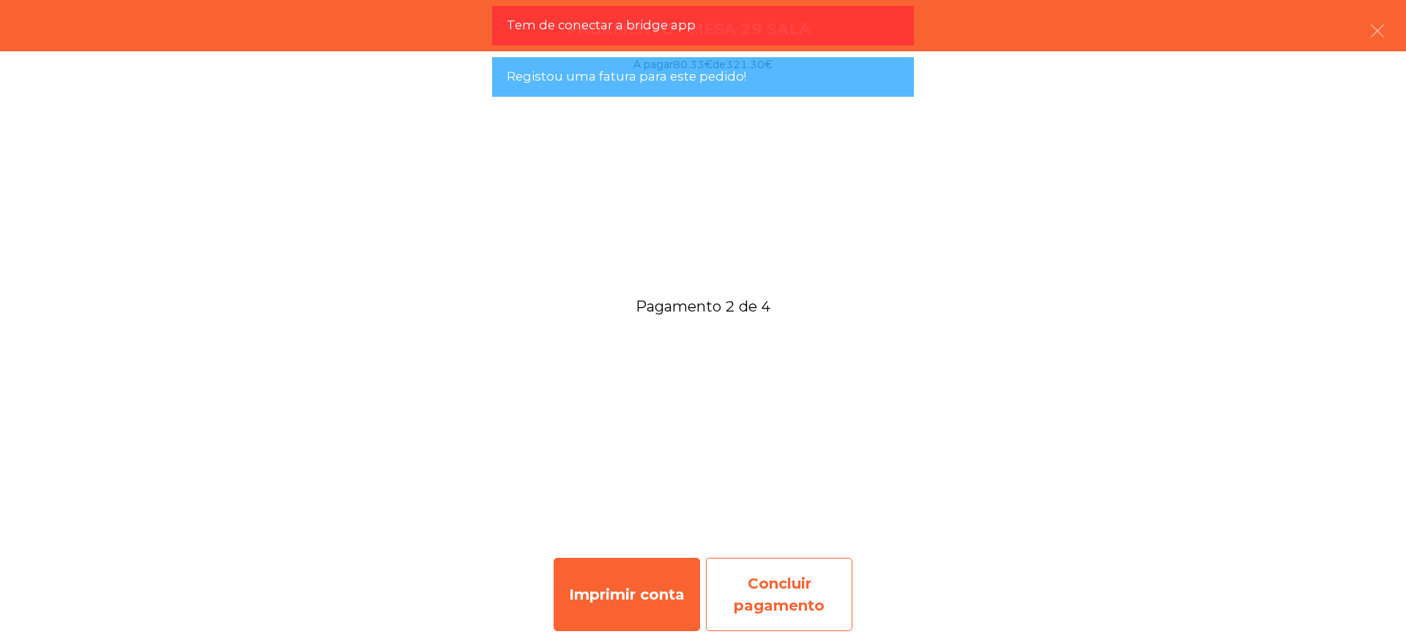
click at [751, 579] on div "Concluir pagamento" at bounding box center [779, 593] width 147 height 73
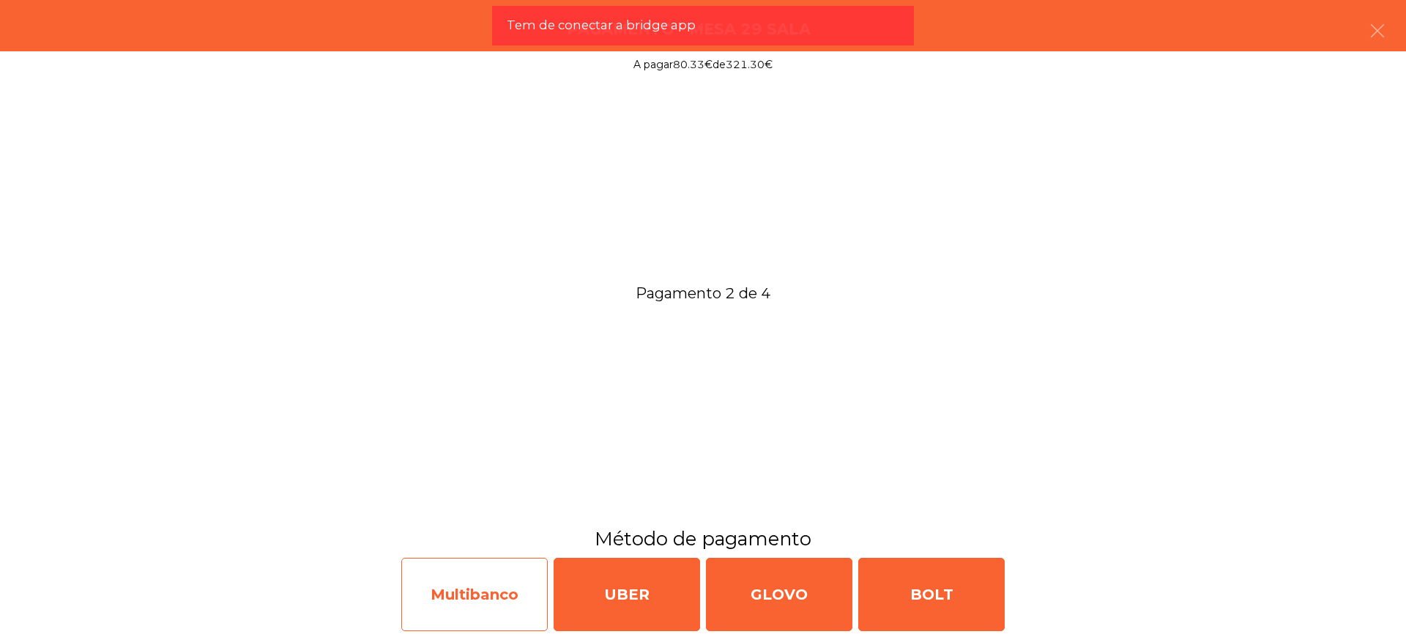
click at [529, 584] on div "Multibanco" at bounding box center [474, 593] width 147 height 73
select select "**"
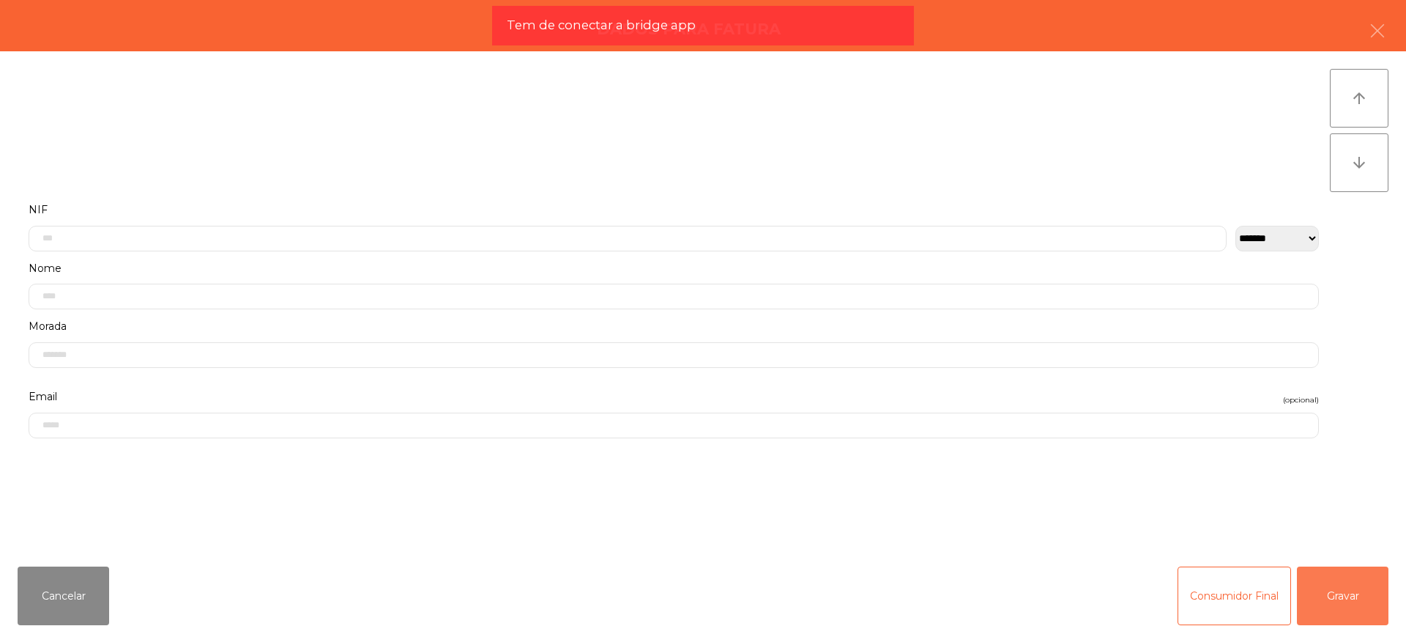
drag, startPoint x: 1326, startPoint y: 577, endPoint x: 1046, endPoint y: 560, distance: 280.3
click at [1327, 577] on button "Gravar" at bounding box center [1343, 595] width 92 height 59
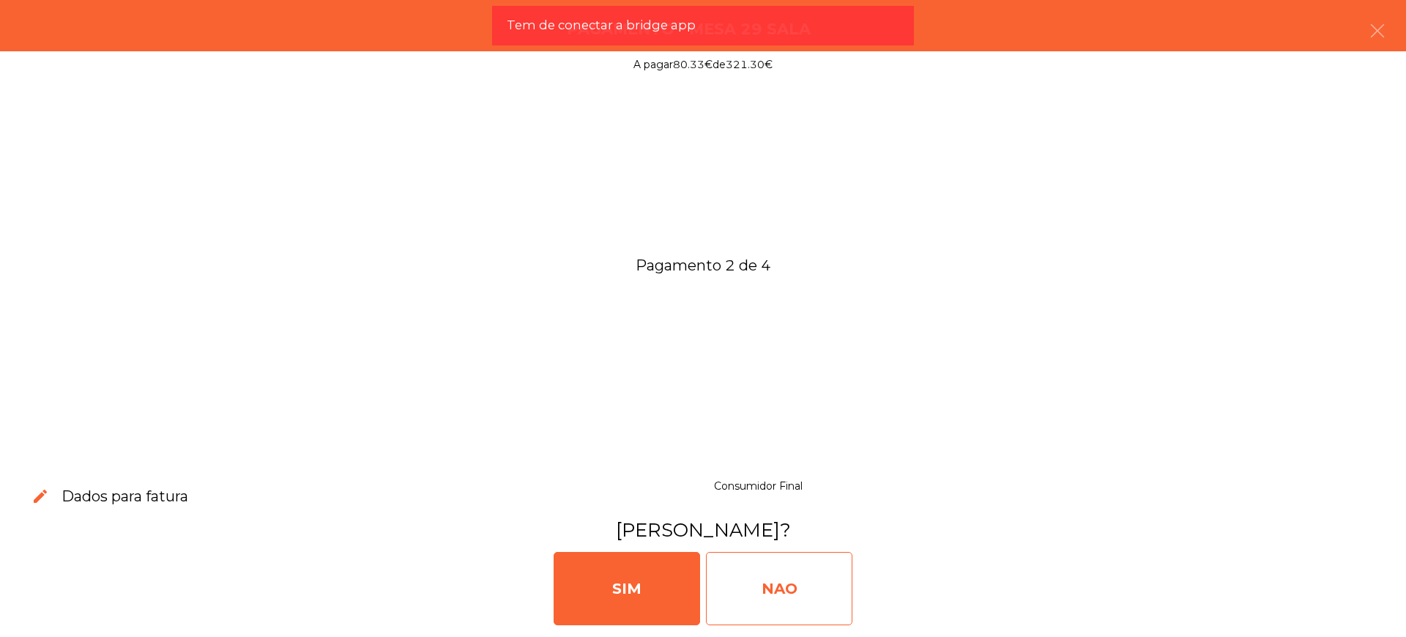
click at [814, 588] on div "NAO" at bounding box center [779, 588] width 147 height 73
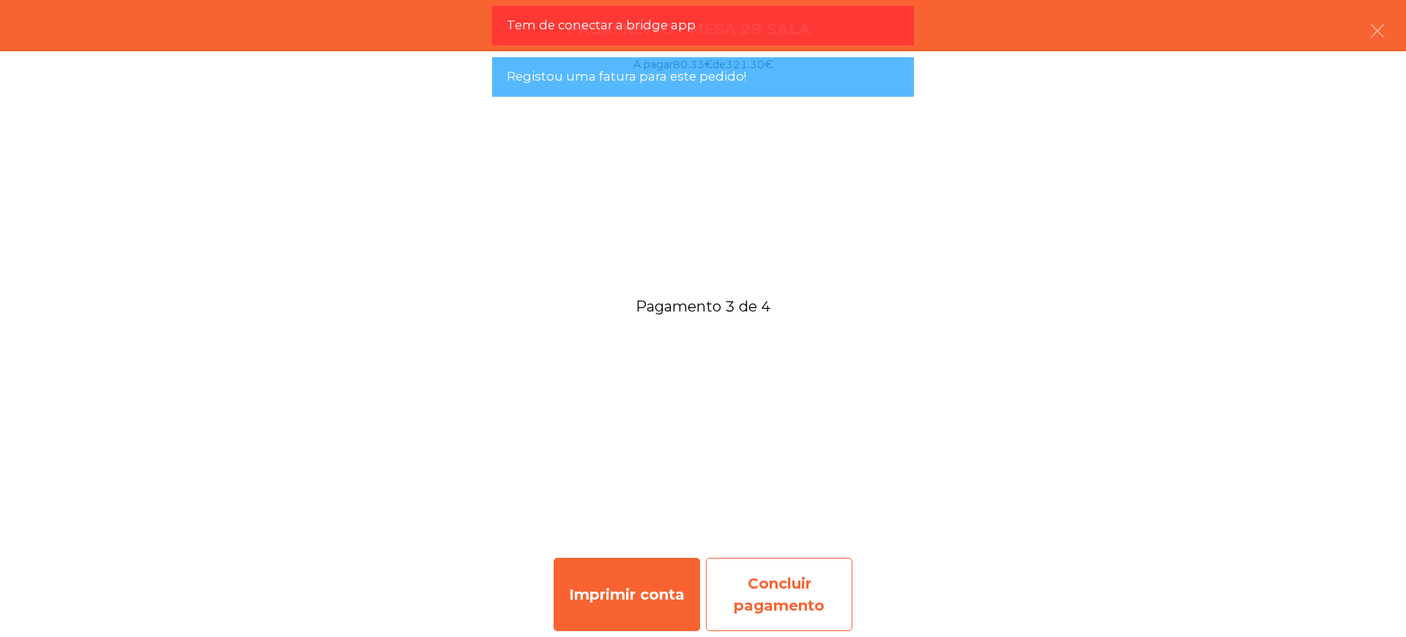
click at [785, 589] on div "Concluir pagamento" at bounding box center [779, 593] width 147 height 73
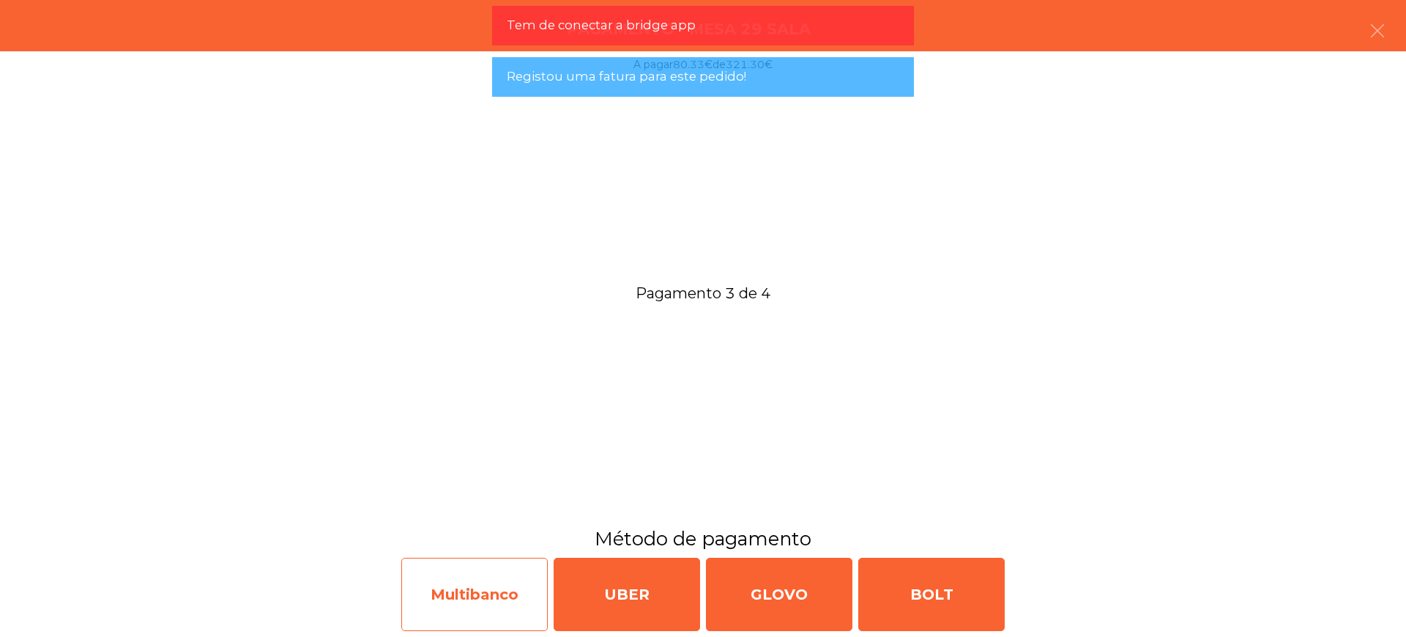
click at [427, 584] on div "Multibanco" at bounding box center [474, 593] width 147 height 73
select select "**"
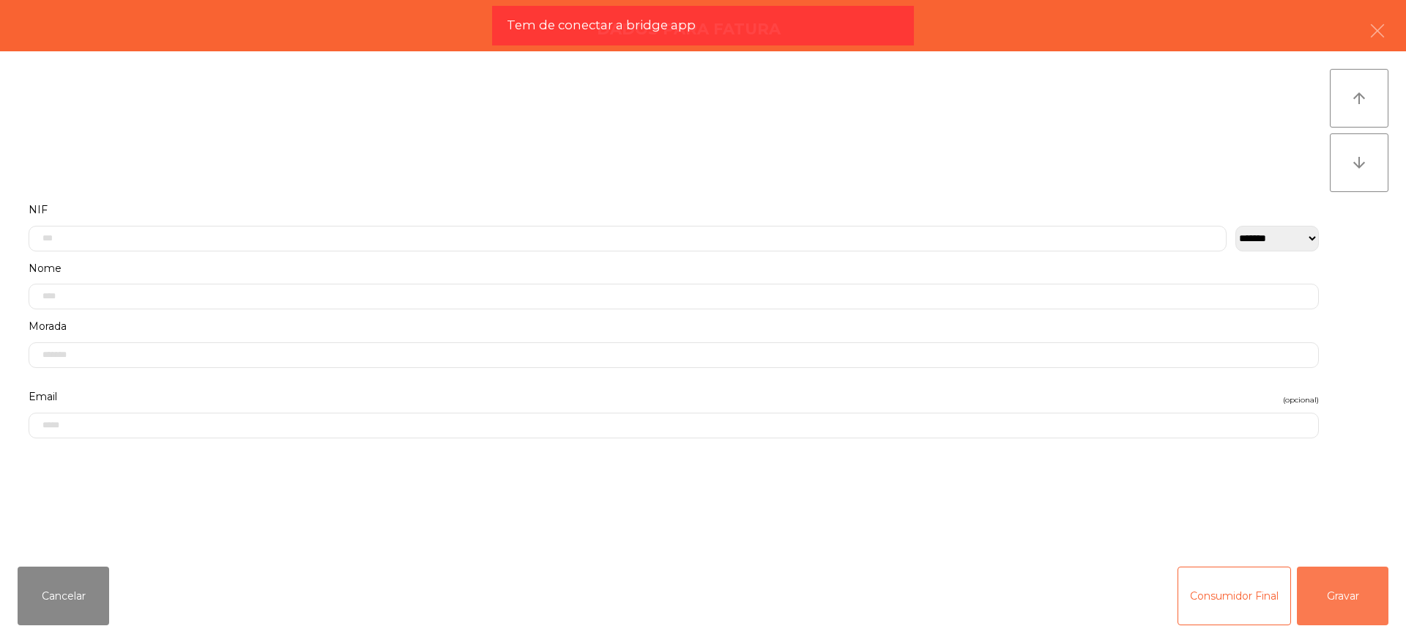
drag, startPoint x: 1320, startPoint y: 591, endPoint x: 1311, endPoint y: 585, distance: 11.6
click at [1319, 590] on button "Gravar" at bounding box center [1343, 595] width 92 height 59
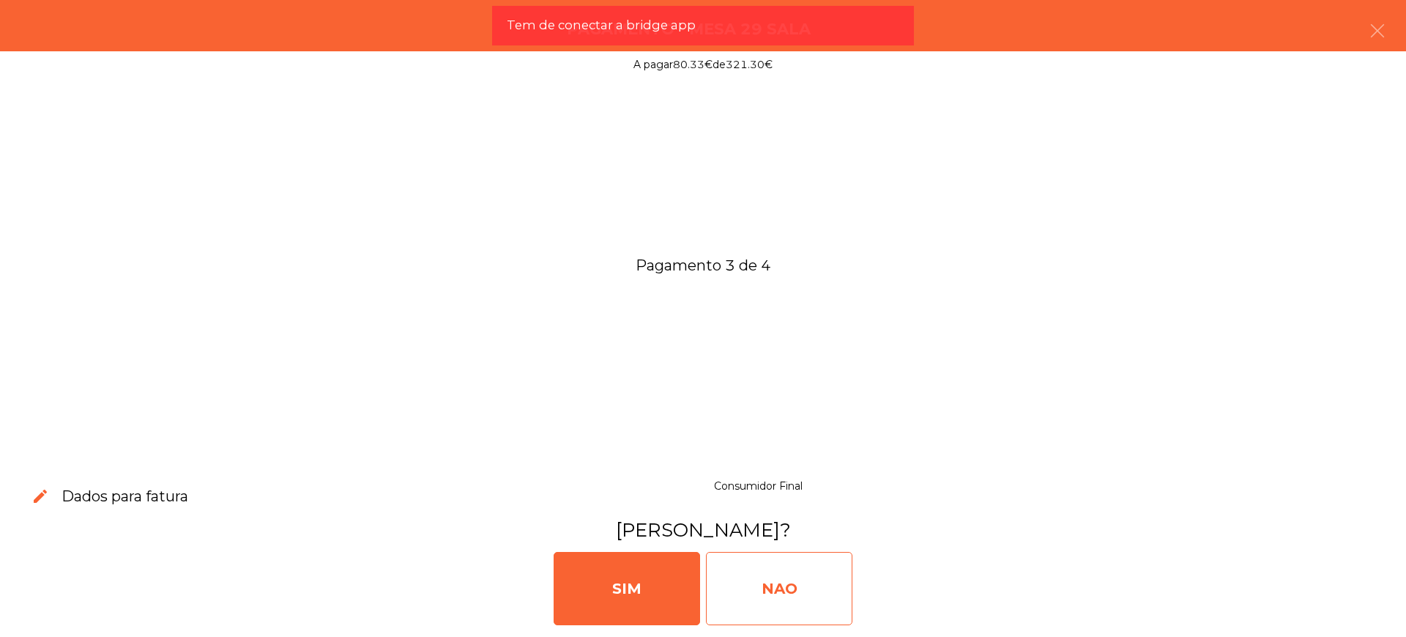
click at [831, 569] on div "NAO" at bounding box center [779, 588] width 147 height 73
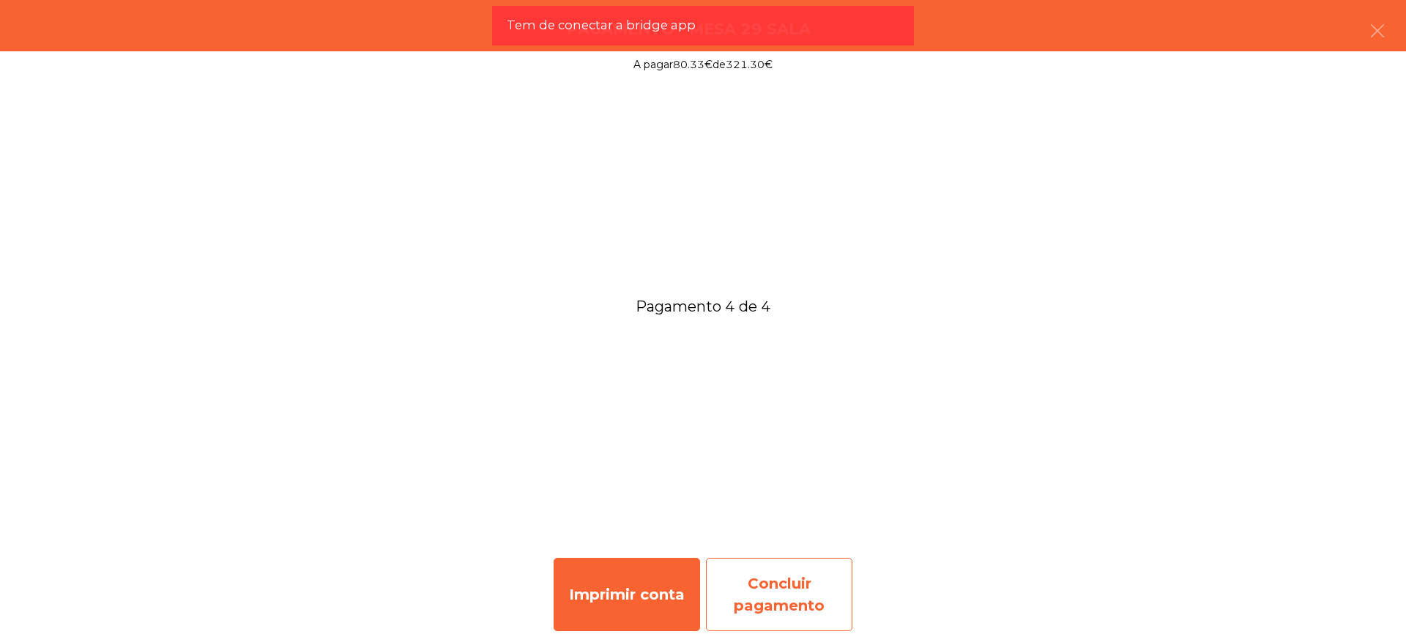
click at [807, 566] on div "Concluir pagamento" at bounding box center [779, 593] width 147 height 73
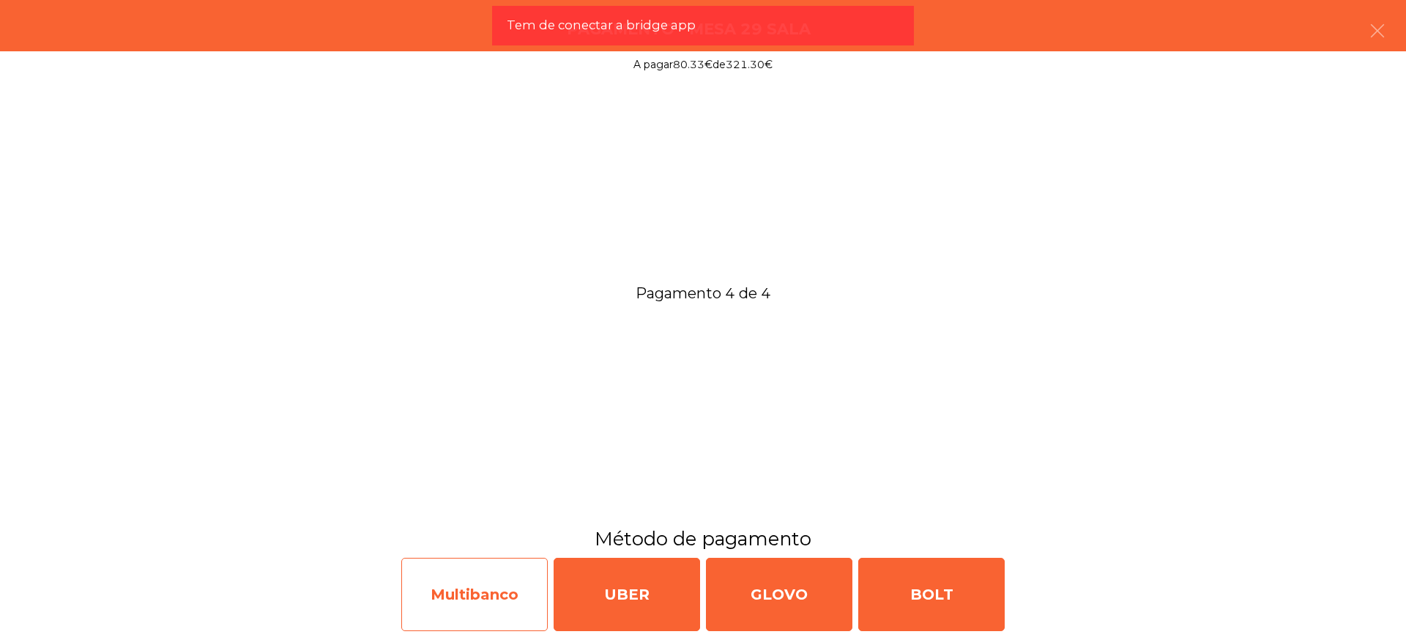
click at [498, 593] on div "Multibanco" at bounding box center [474, 593] width 147 height 73
select select "**"
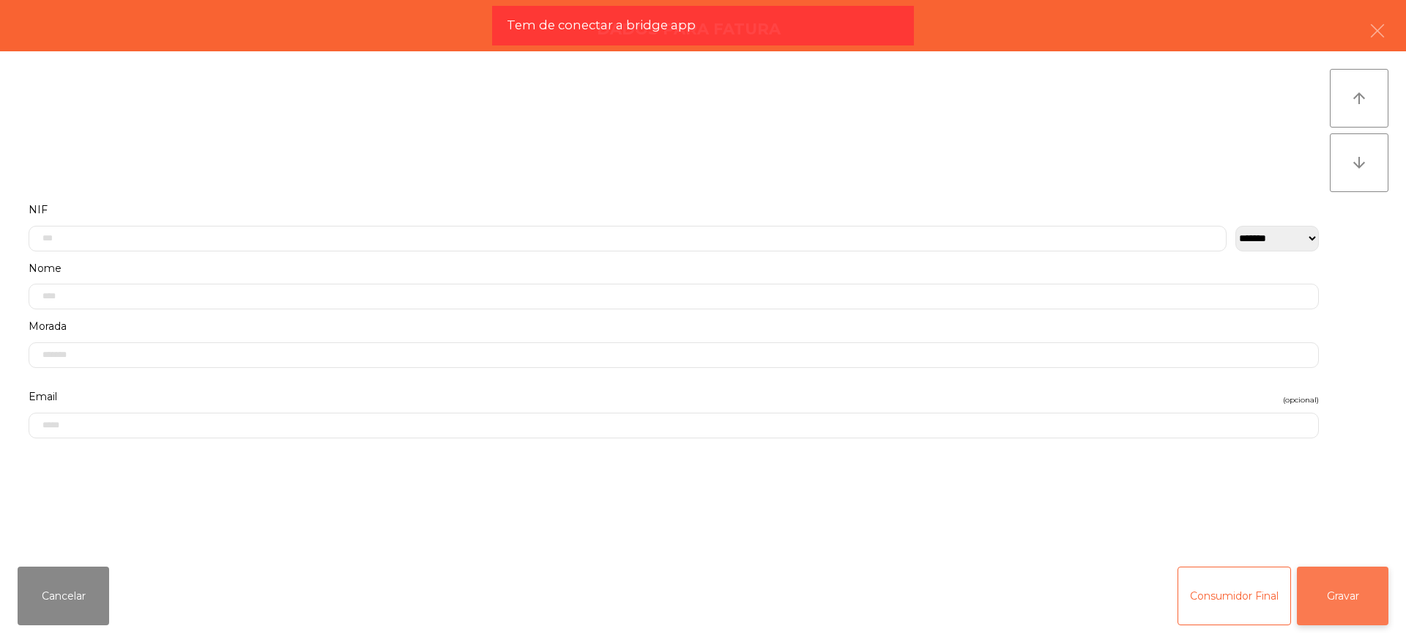
click at [1319, 593] on button "Gravar" at bounding box center [1343, 595] width 92 height 59
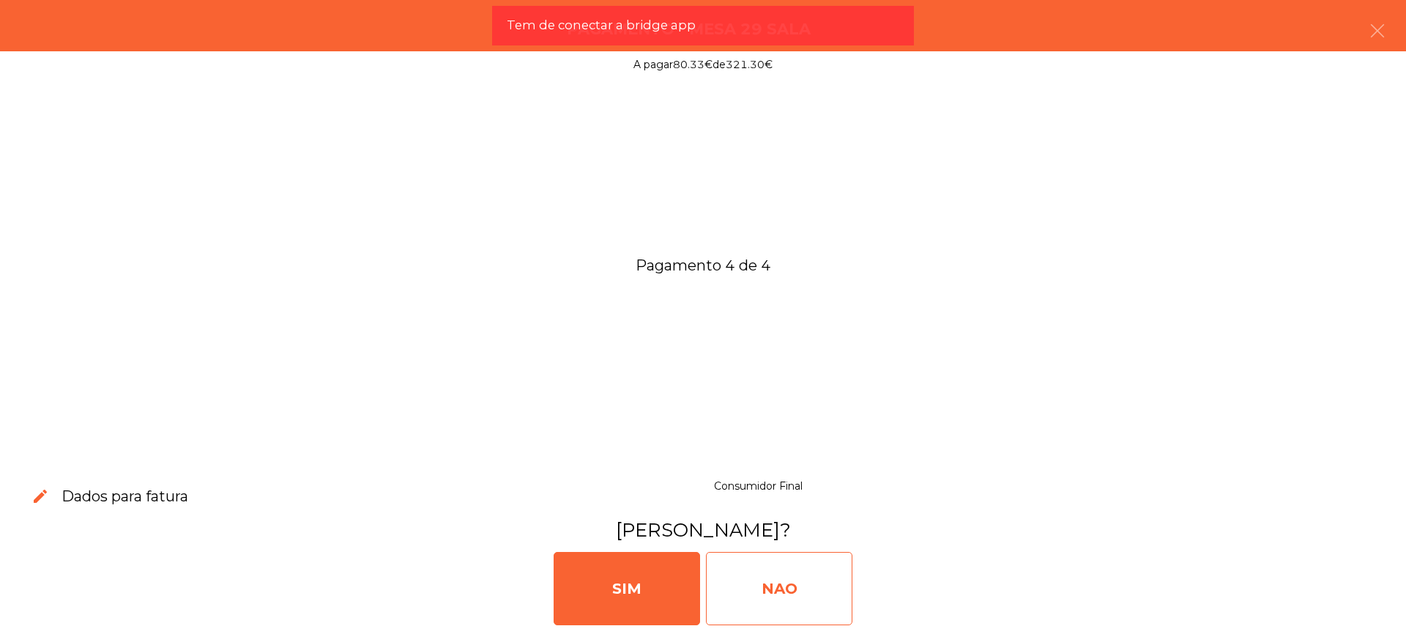
click at [793, 601] on div "NAO" at bounding box center [779, 588] width 147 height 73
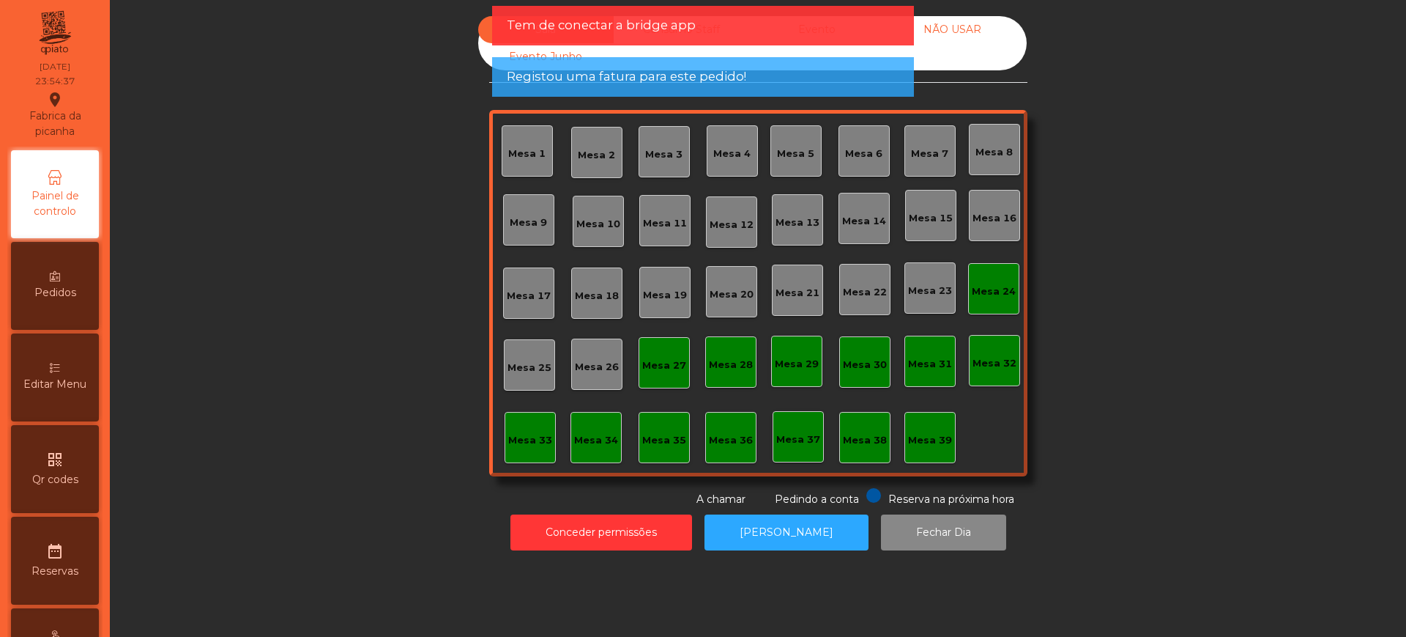
scroll to position [620, 0]
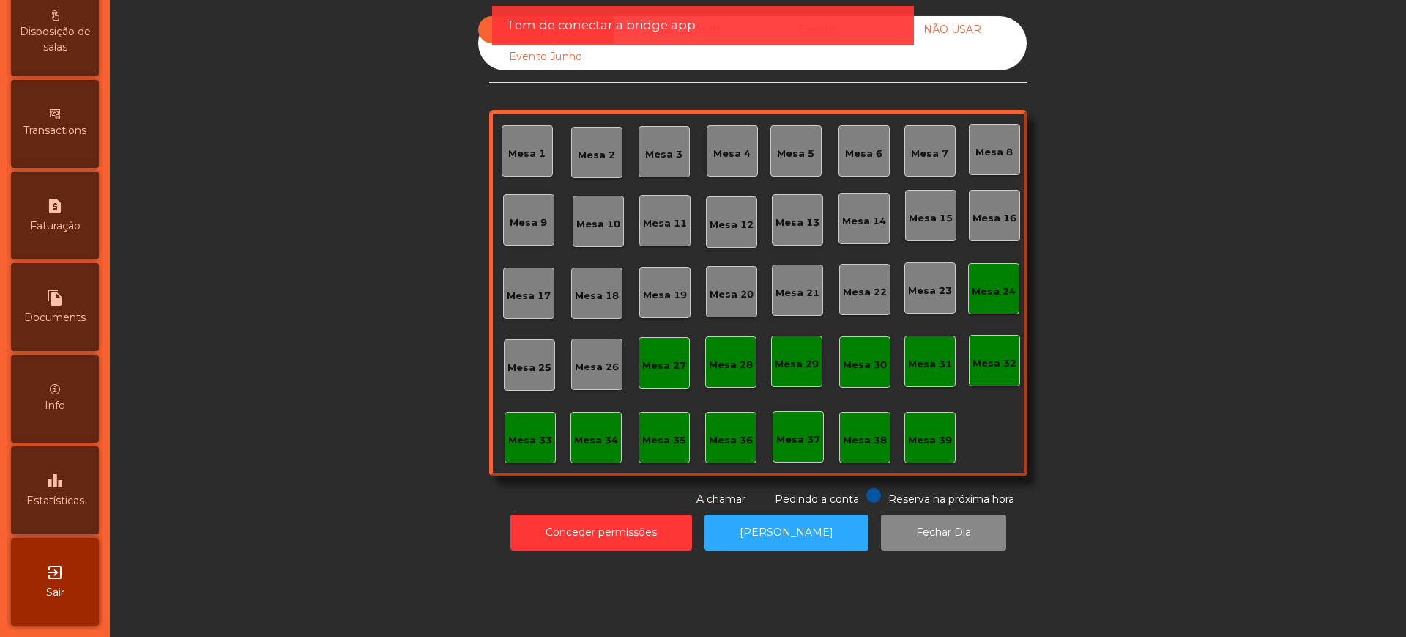
drag, startPoint x: 67, startPoint y: 464, endPoint x: 78, endPoint y: 443, distance: 23.3
click at [67, 462] on div "leaderboard Estatísticas" at bounding box center [55, 490] width 88 height 88
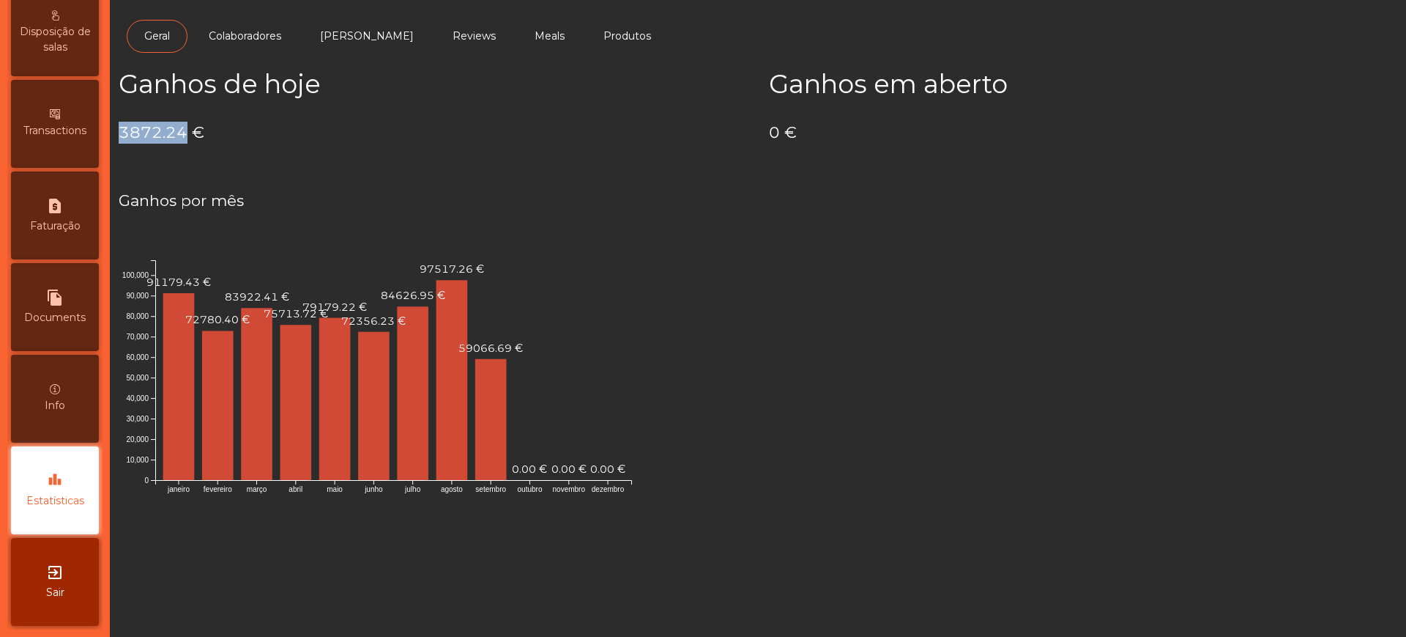
drag, startPoint x: 122, startPoint y: 123, endPoint x: 185, endPoint y: 131, distance: 63.5
click at [185, 131] on h4 "3872.24 €" at bounding box center [433, 133] width 629 height 22
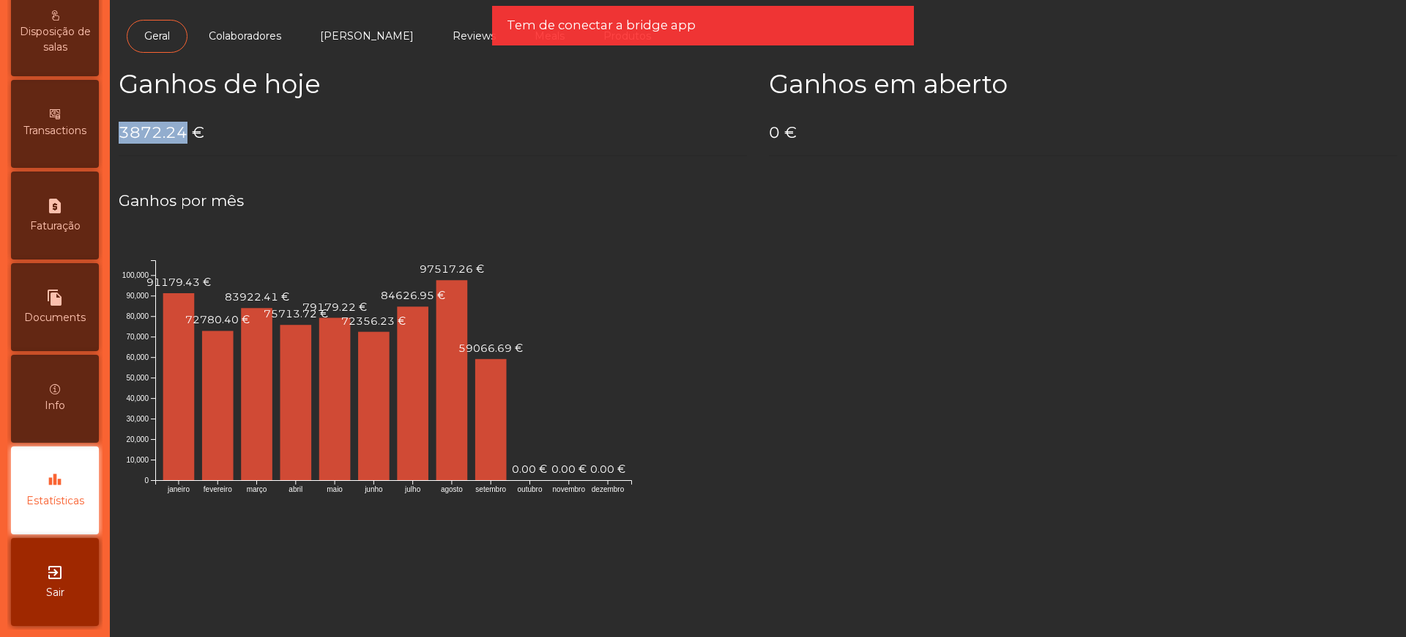
copy h4 "3872.24"
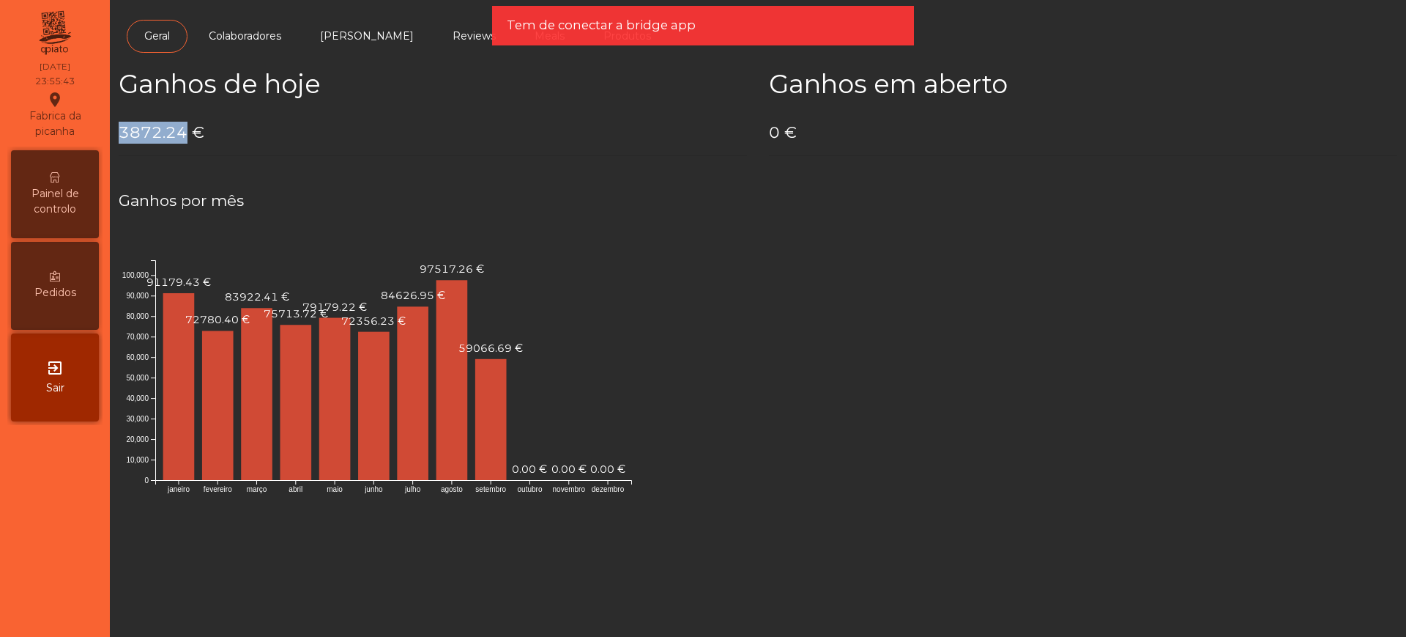
copy h4 "3872.24"
